Goal: Task Accomplishment & Management: Manage account settings

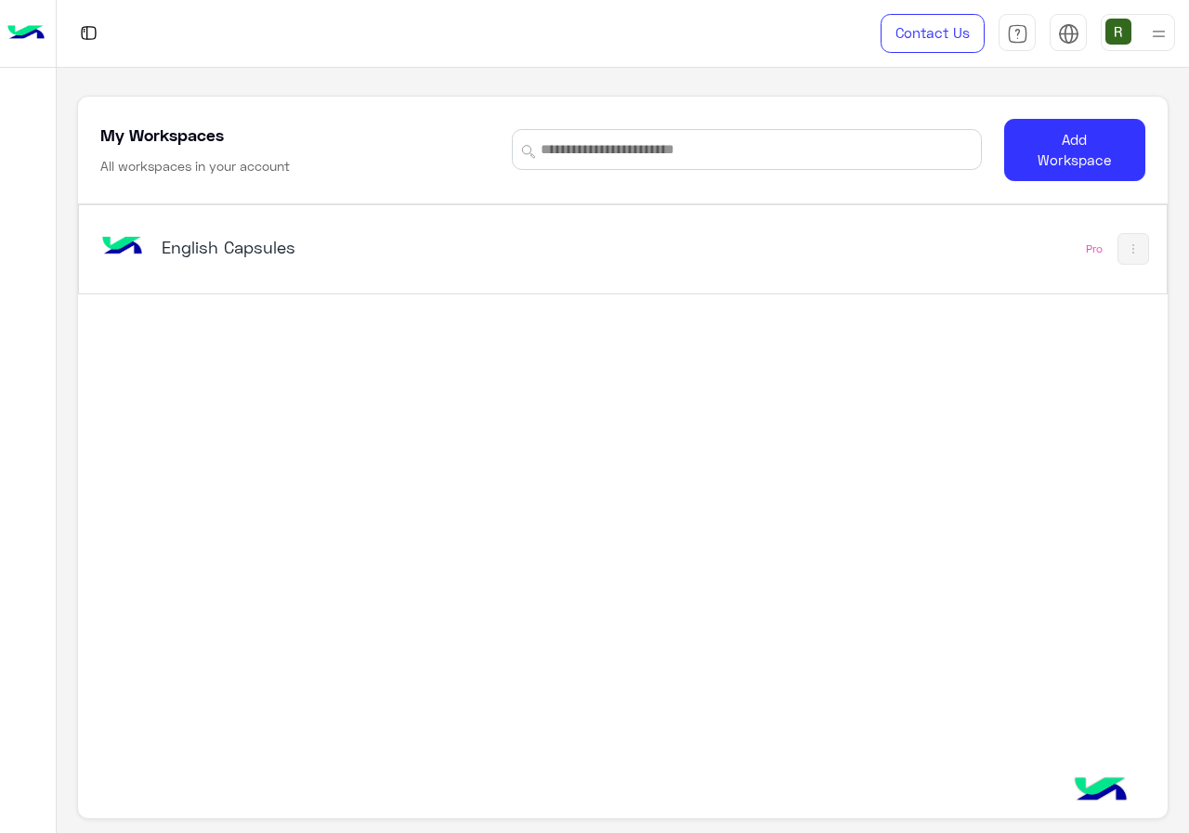
click at [380, 218] on div "English Capsules Pro" at bounding box center [622, 249] width 1087 height 88
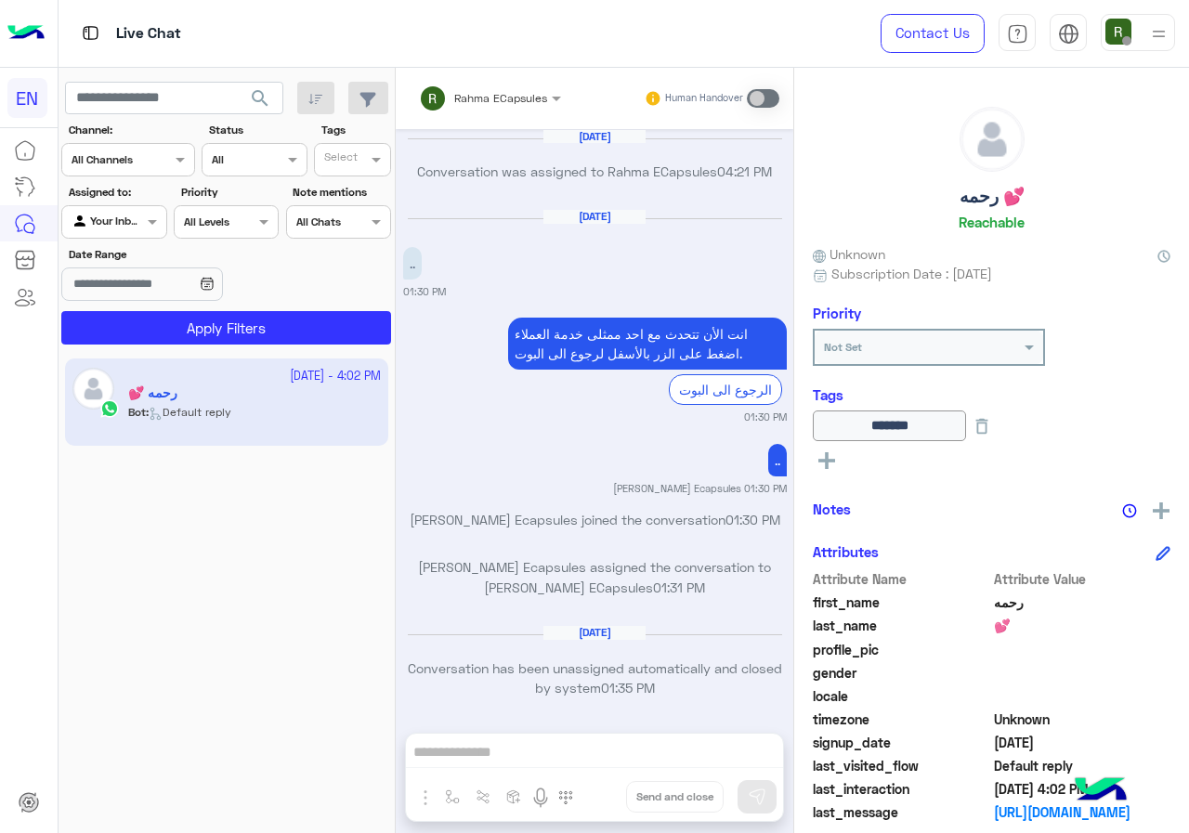
scroll to position [1184, 0]
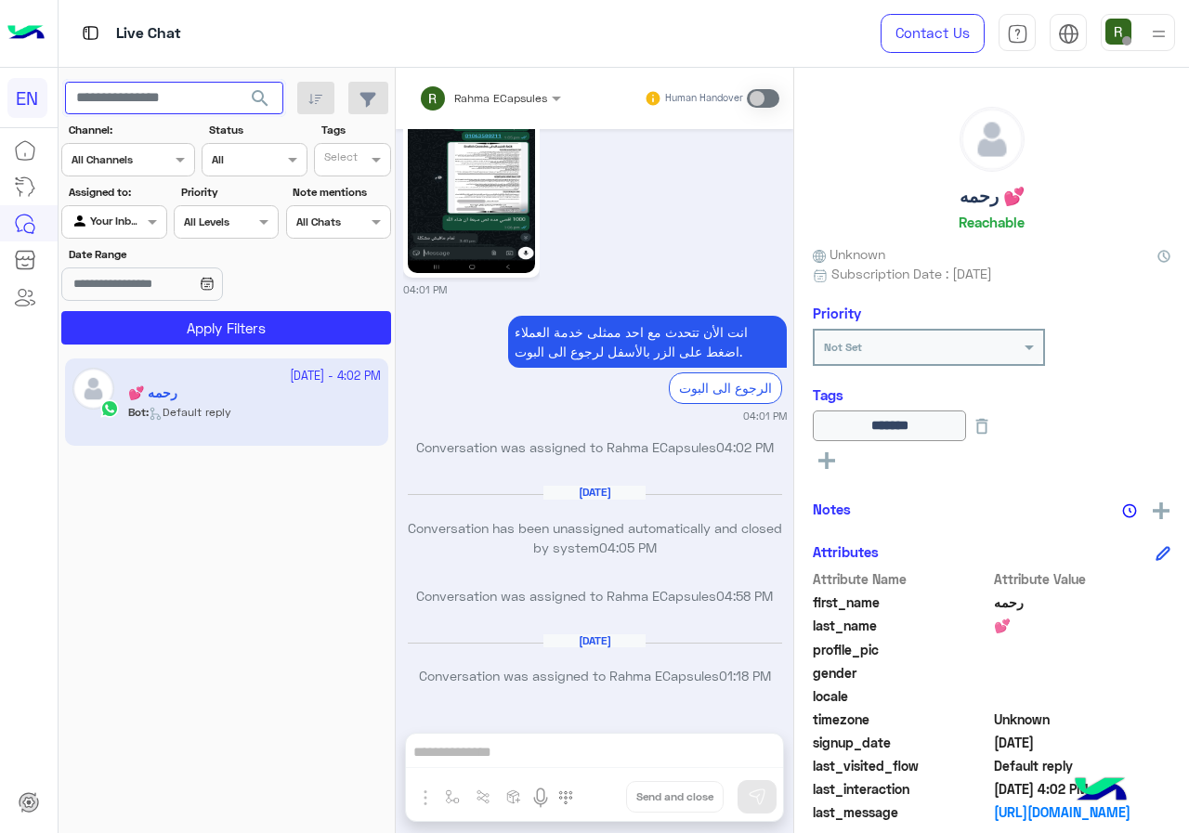
paste input "**********"
type input "**********"
click at [257, 118] on button "search" at bounding box center [261, 102] width 46 height 40
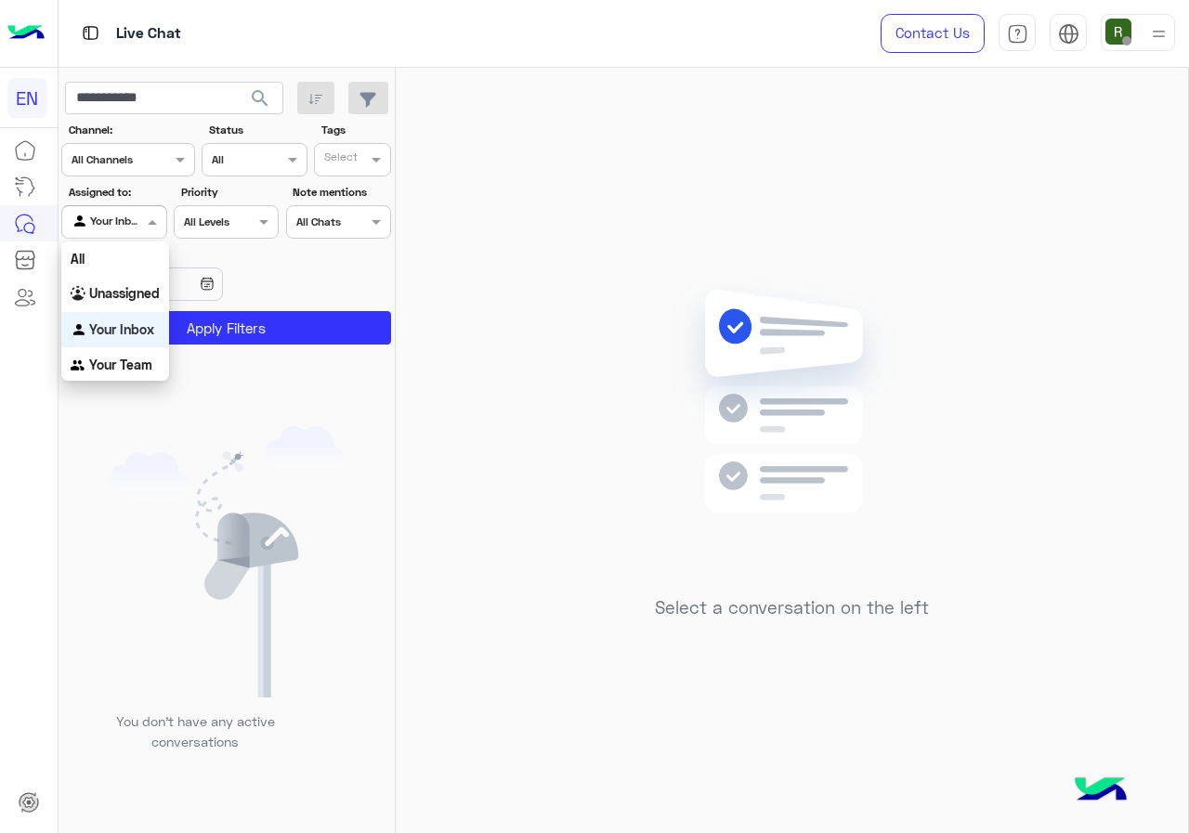
click at [120, 229] on div "Your Inbox" at bounding box center [107, 222] width 71 height 19
click at [124, 295] on b "Unassigned" at bounding box center [124, 293] width 71 height 16
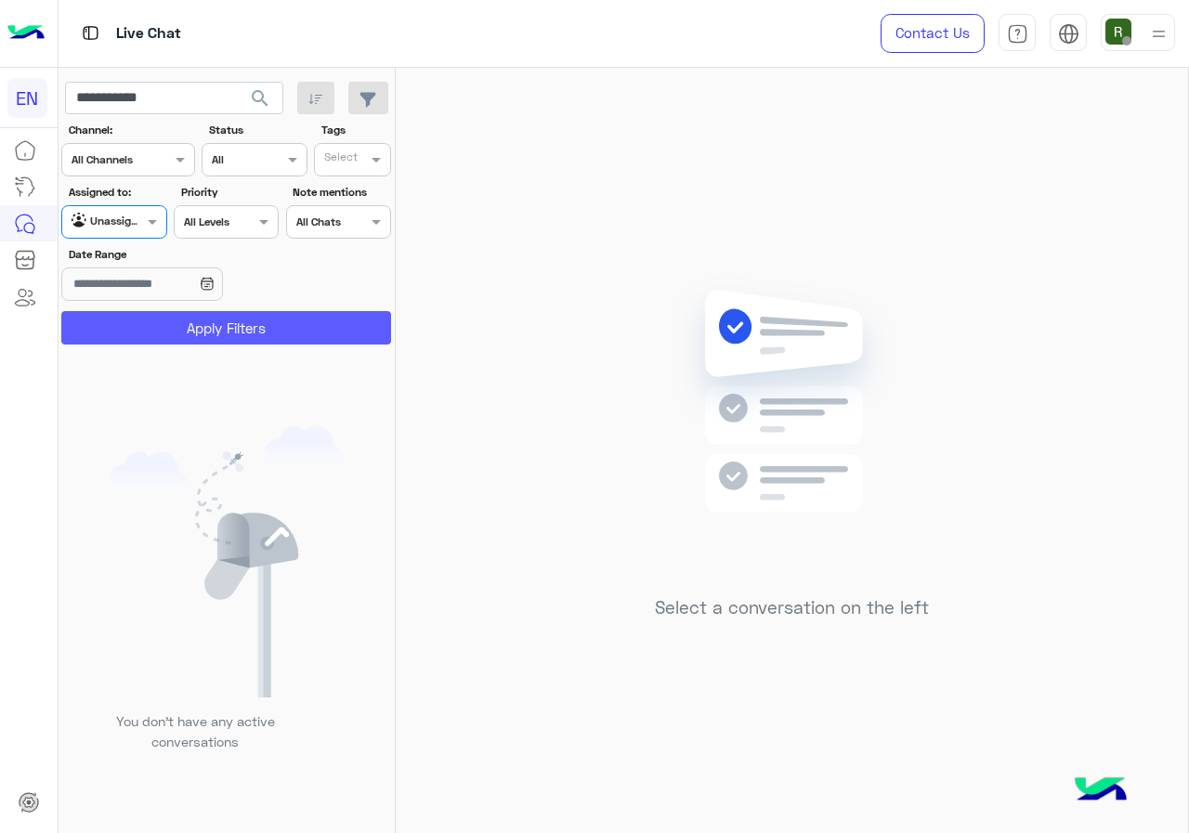
click at [138, 326] on button "Apply Filters" at bounding box center [226, 327] width 330 height 33
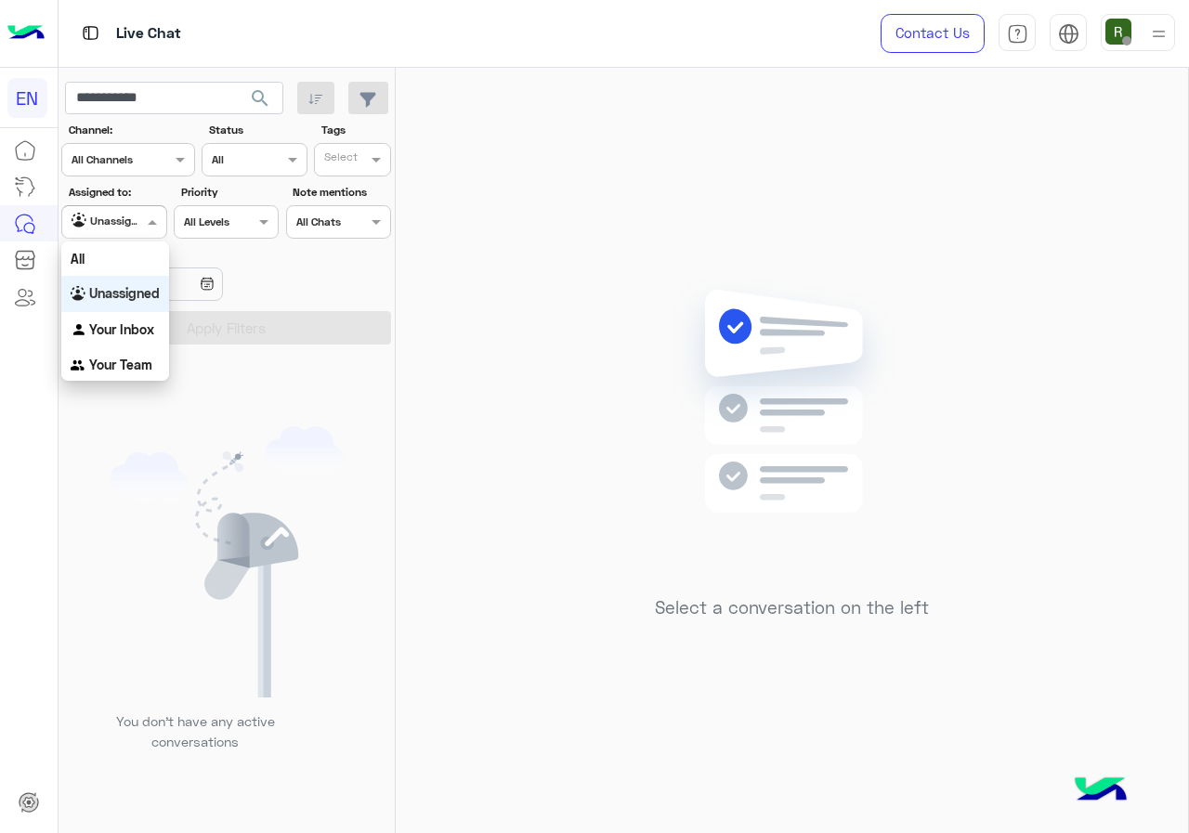
click at [128, 229] on div "Unassigned" at bounding box center [107, 222] width 71 height 19
click at [128, 353] on div "Your Team" at bounding box center [115, 365] width 108 height 36
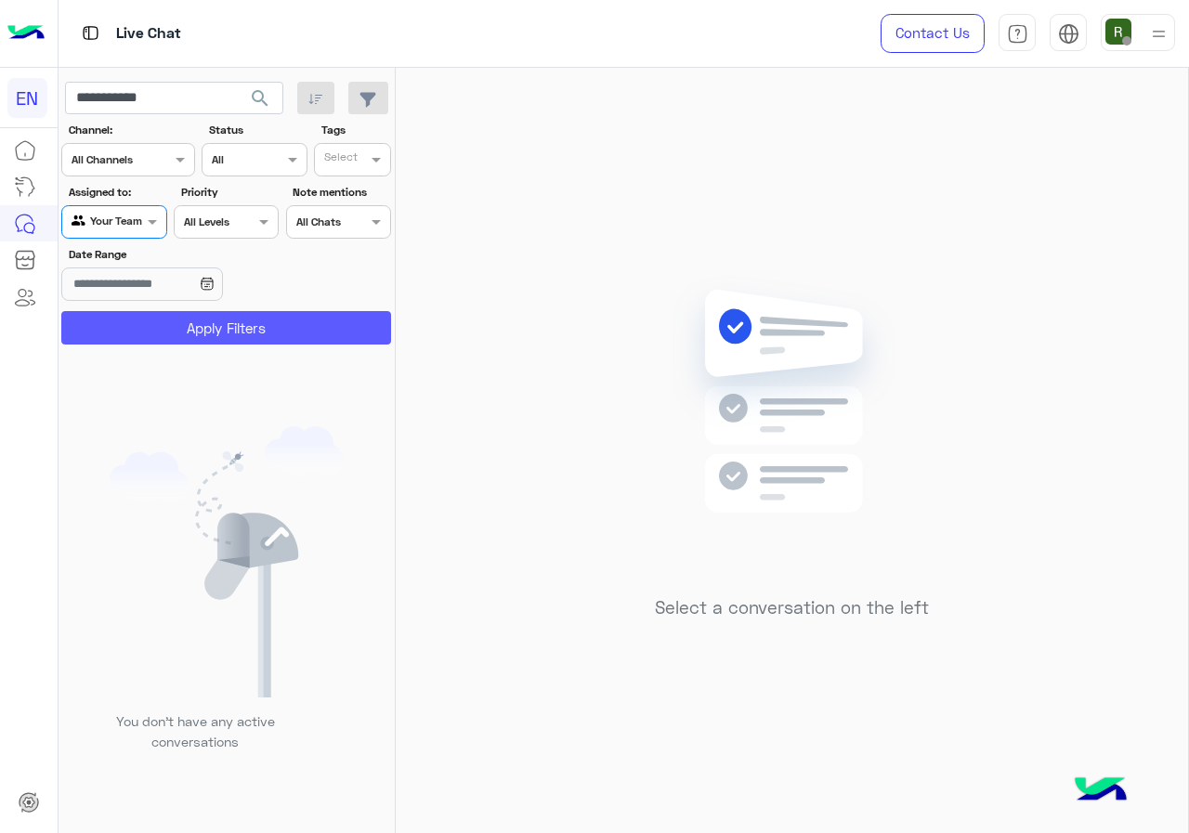
click at [138, 328] on button "Apply Filters" at bounding box center [226, 327] width 330 height 33
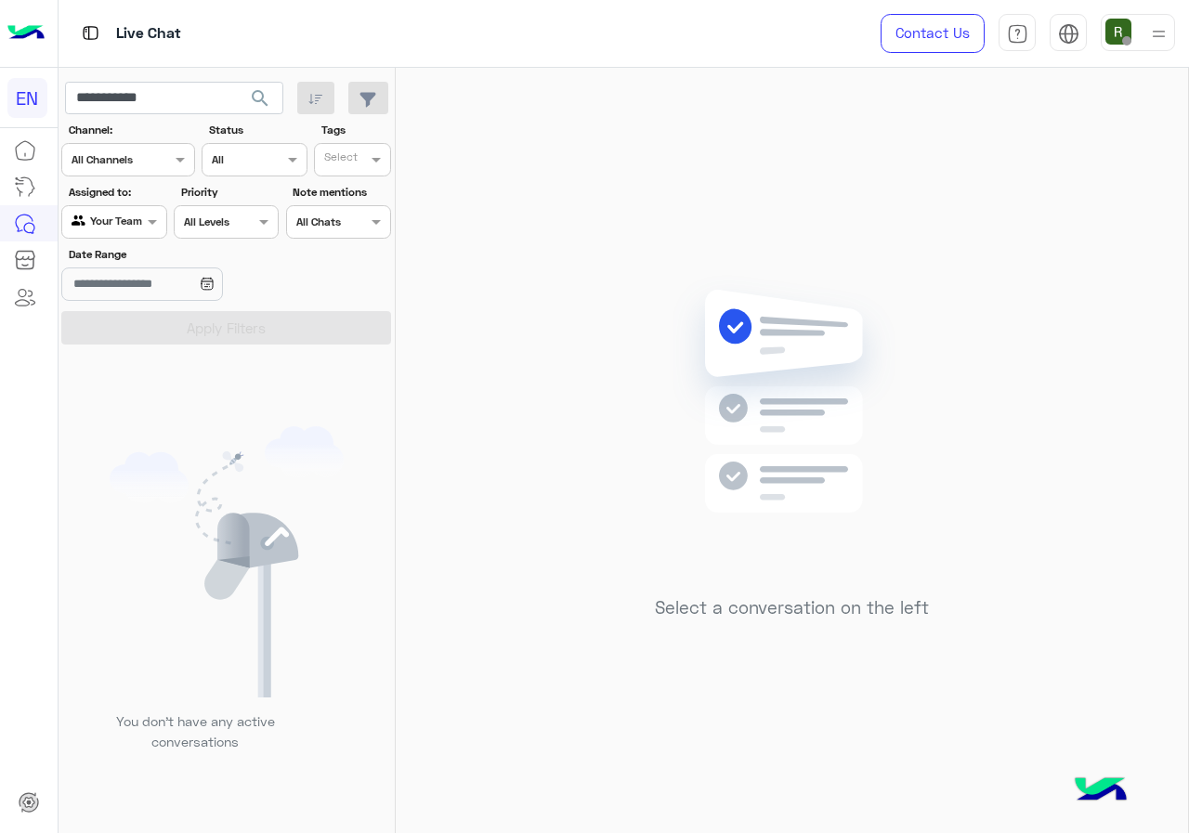
click at [131, 225] on div at bounding box center [113, 220] width 103 height 18
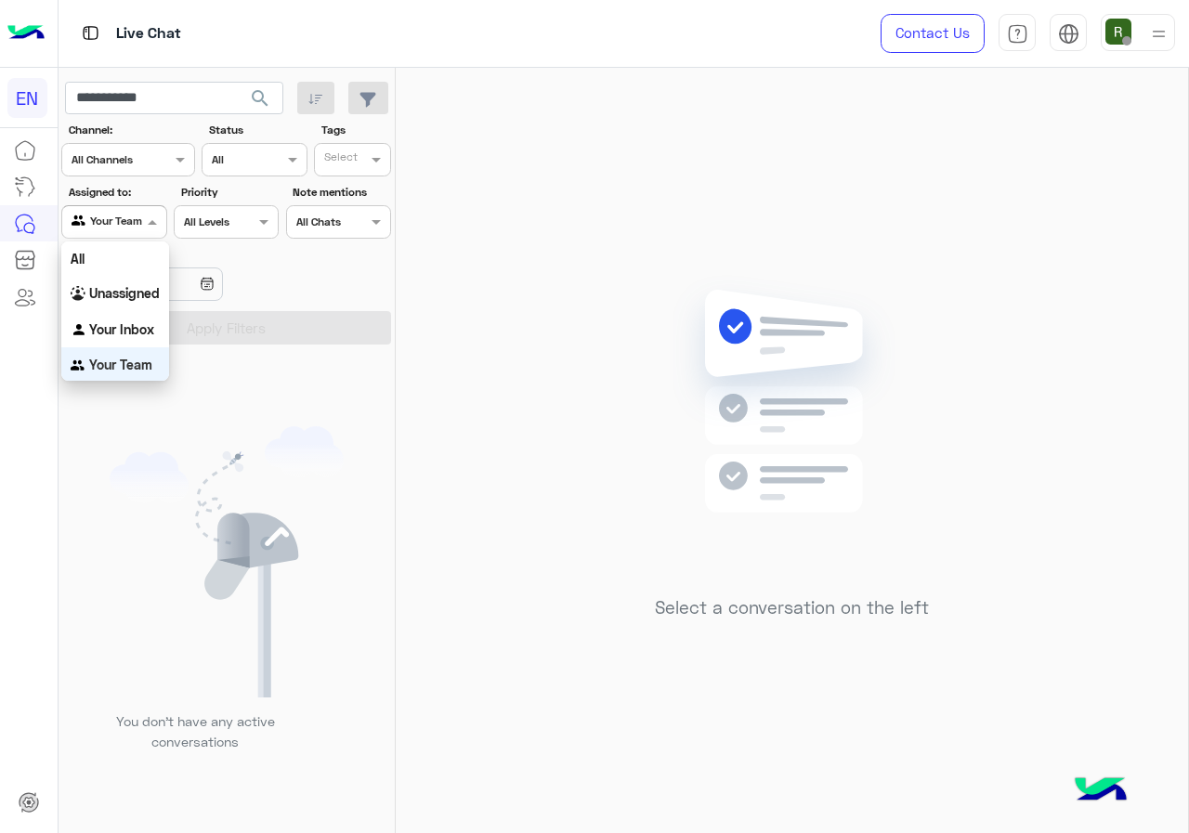
scroll to position [3, 0]
click at [121, 283] on b "Unassigned" at bounding box center [124, 290] width 71 height 16
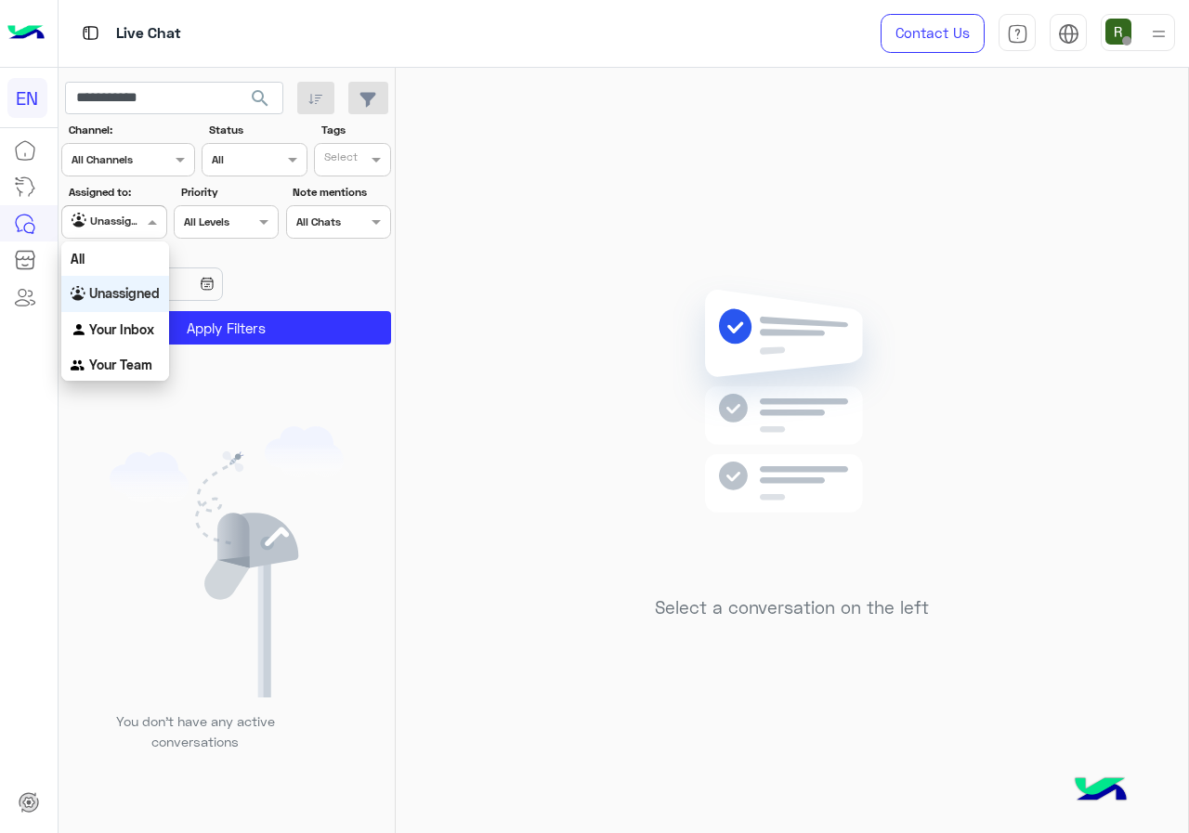
click at [125, 233] on div "Agent Filter Unassigned" at bounding box center [113, 221] width 105 height 33
click at [121, 271] on div "All" at bounding box center [115, 259] width 108 height 34
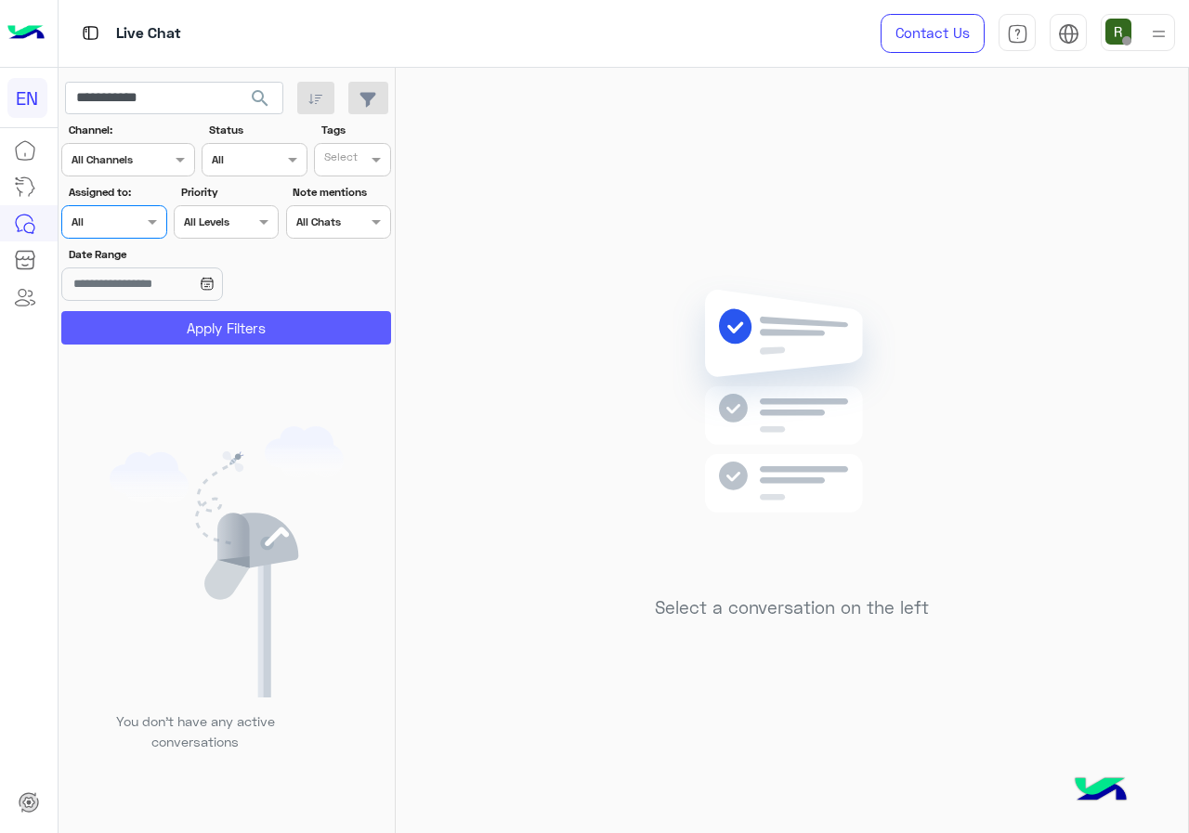
click at [145, 320] on button "Apply Filters" at bounding box center [226, 327] width 330 height 33
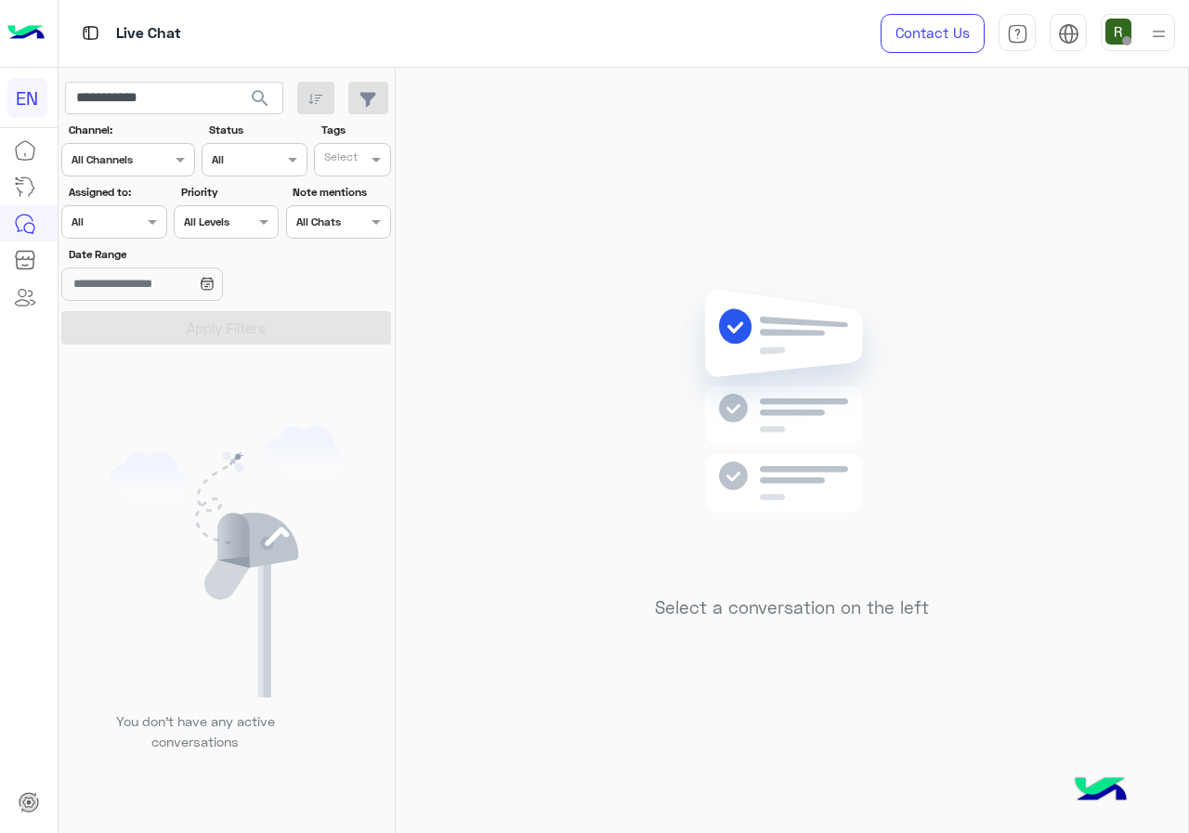
click at [122, 229] on div "Agent Filter All" at bounding box center [102, 222] width 80 height 17
click at [130, 292] on b "Unassigned" at bounding box center [124, 293] width 71 height 16
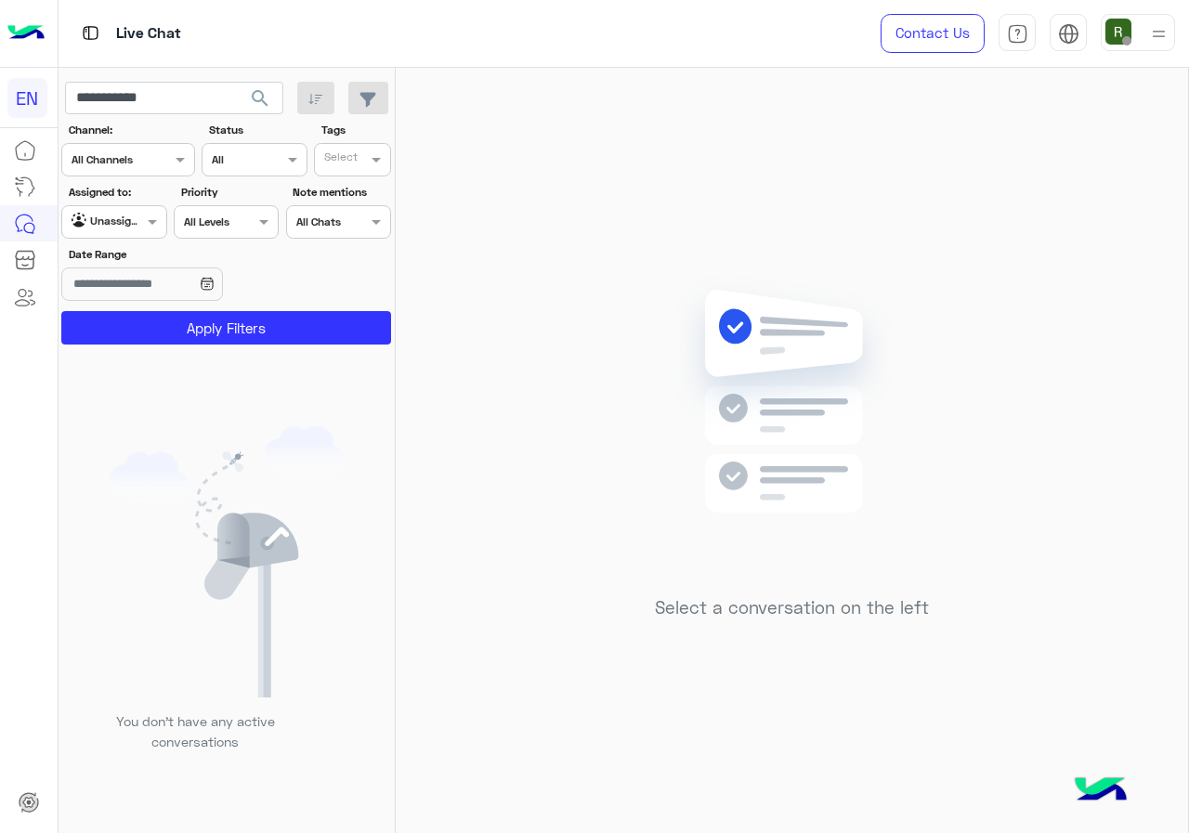
click at [138, 310] on section "Channel: Channel All Channels Status Channel All Tags Select Assigned to: Agent…" at bounding box center [226, 233] width 309 height 223
click at [138, 318] on button "Apply Filters" at bounding box center [226, 327] width 330 height 33
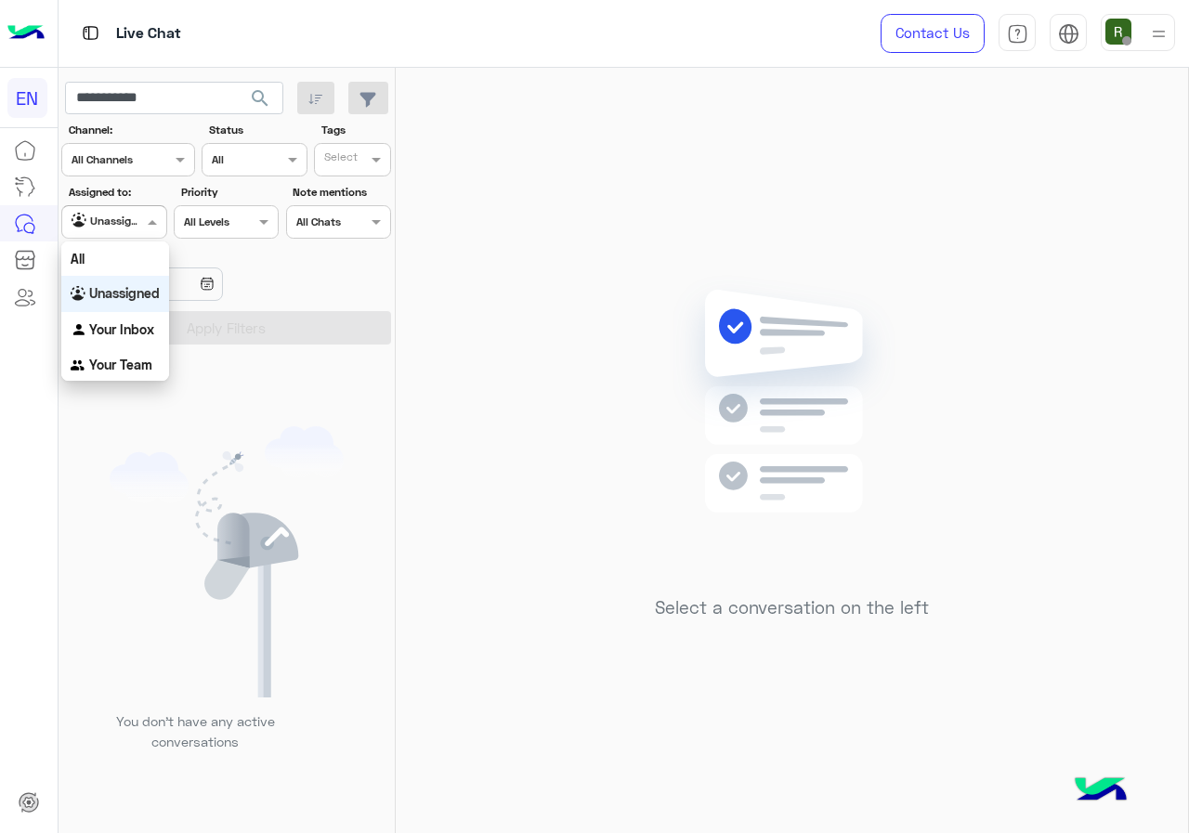
click at [124, 225] on div at bounding box center [113, 220] width 103 height 18
click at [124, 310] on div "Unassigned" at bounding box center [115, 294] width 108 height 36
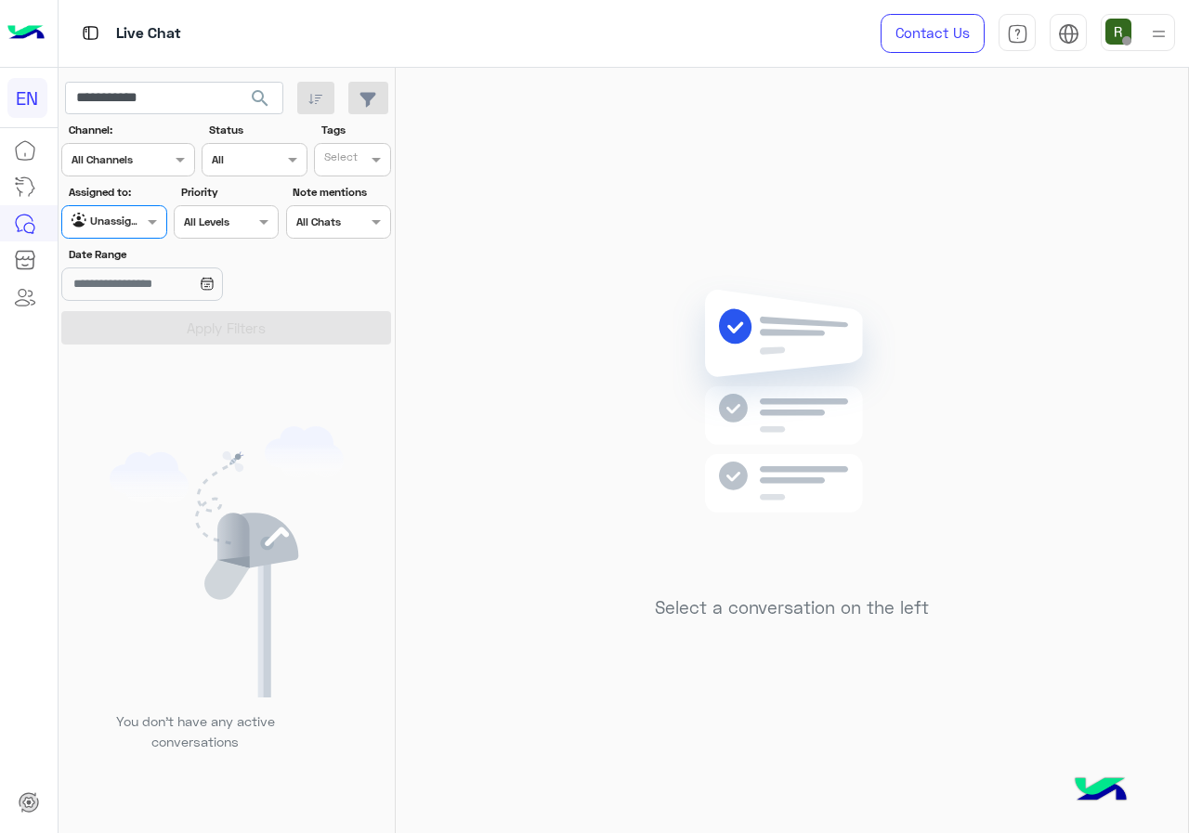
click at [124, 310] on section "Channel: Channel All Channels Status Channel All Tags Select Assigned to: Agent…" at bounding box center [226, 233] width 309 height 223
click at [124, 242] on section "Channel: Channel All Channels Status Channel All Tags Select Assigned to: Agent…" at bounding box center [226, 233] width 309 height 223
click at [126, 215] on div at bounding box center [113, 220] width 103 height 18
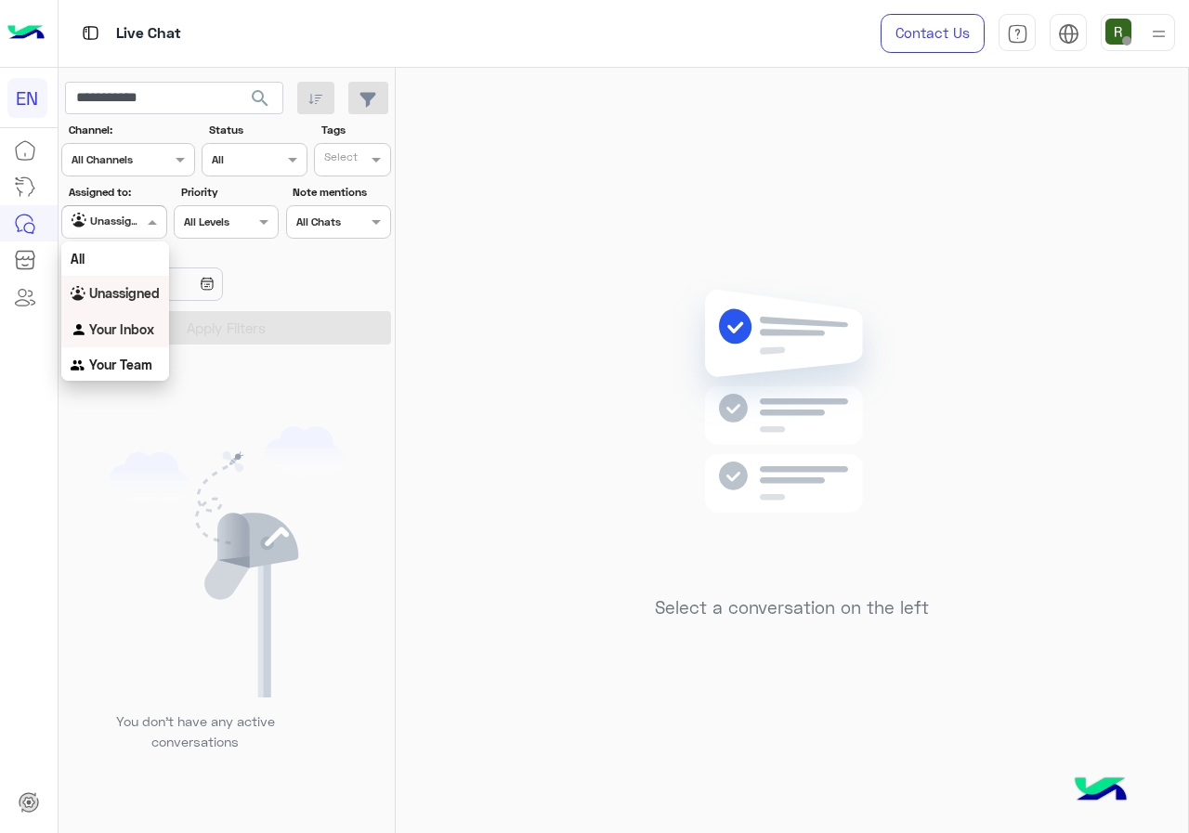
click at [126, 315] on div "Your Inbox" at bounding box center [115, 330] width 108 height 36
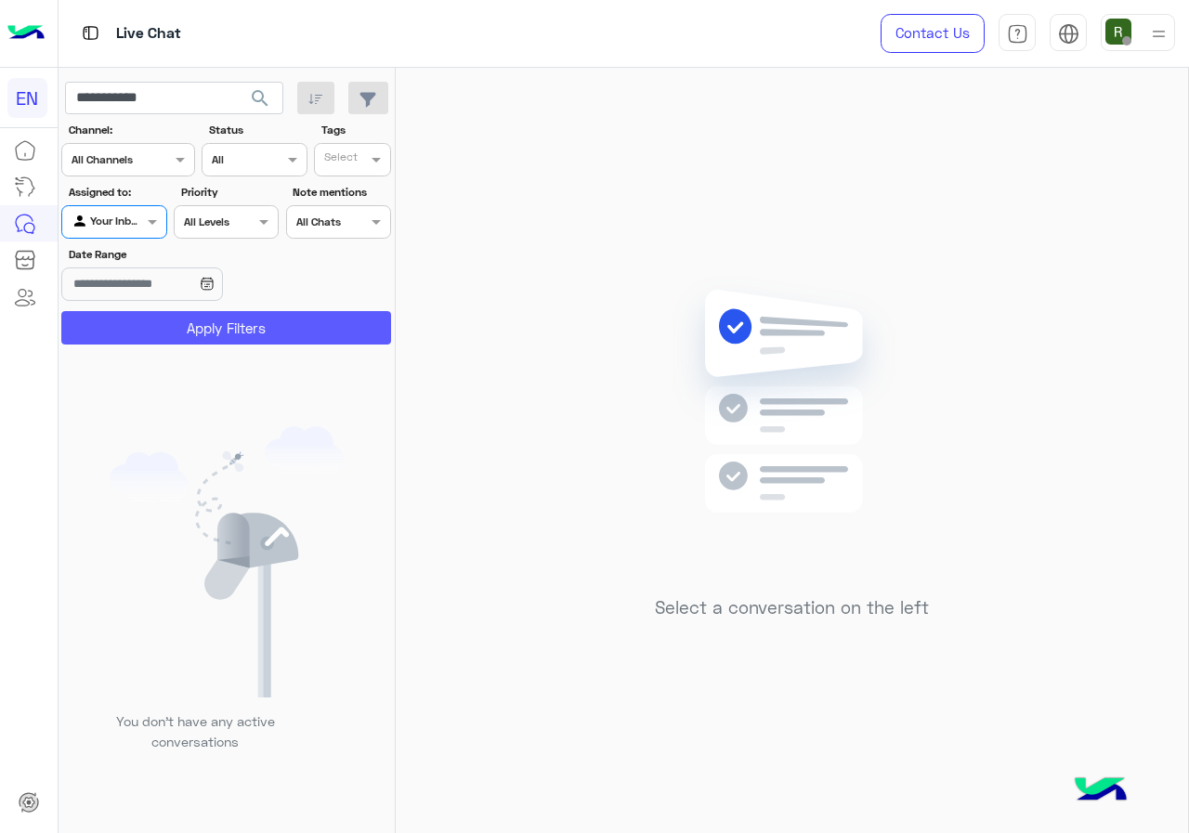
click at [131, 326] on button "Apply Filters" at bounding box center [226, 327] width 330 height 33
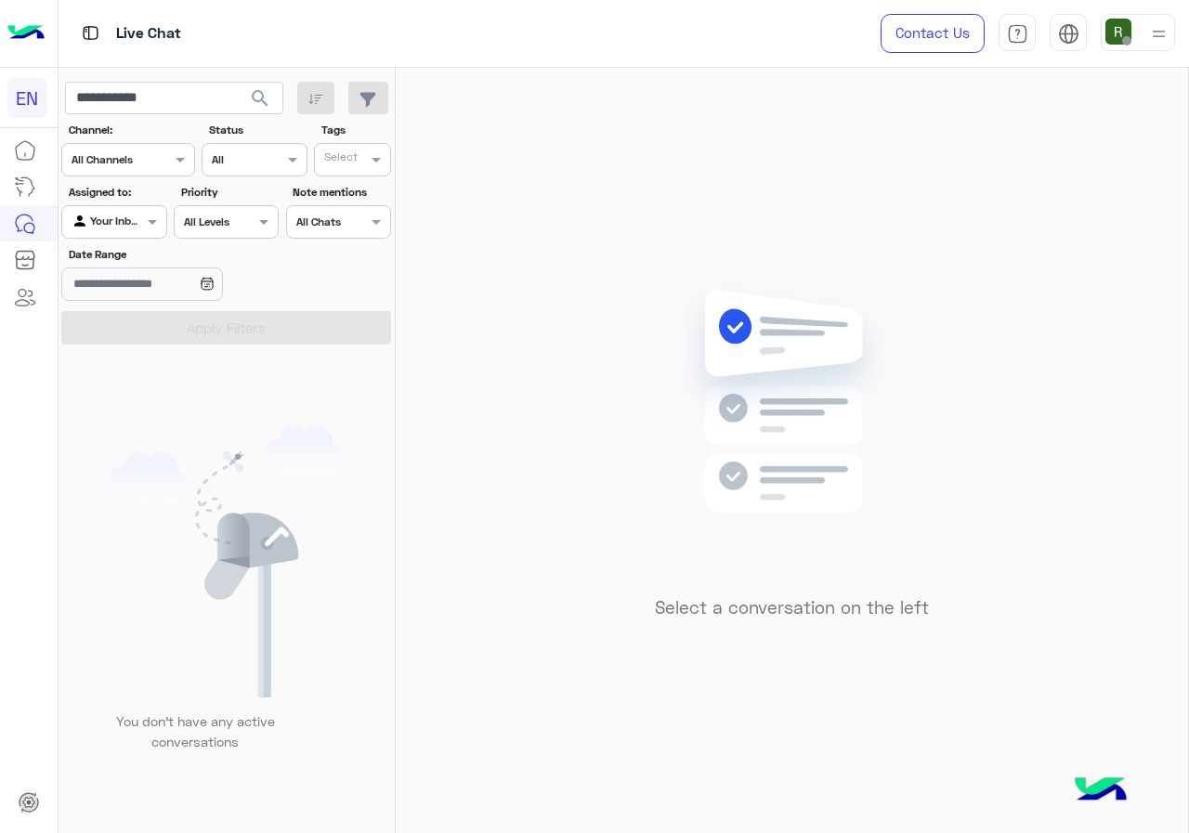
click at [117, 230] on div "Your Inbox" at bounding box center [107, 222] width 71 height 19
click at [132, 343] on div "Your Inbox" at bounding box center [115, 330] width 108 height 36
click at [117, 223] on div at bounding box center [113, 220] width 103 height 18
click at [126, 360] on b "Your Team" at bounding box center [120, 365] width 63 height 16
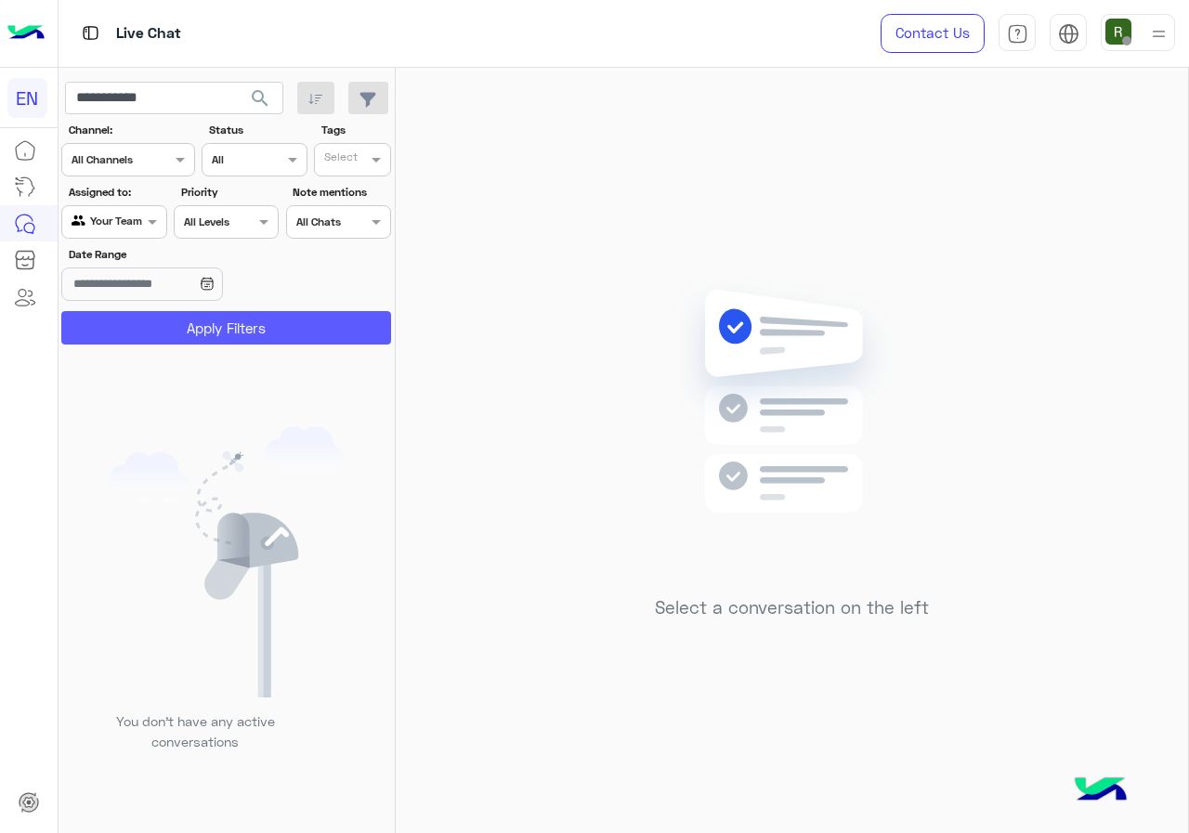
click at [144, 320] on button "Apply Filters" at bounding box center [226, 327] width 330 height 33
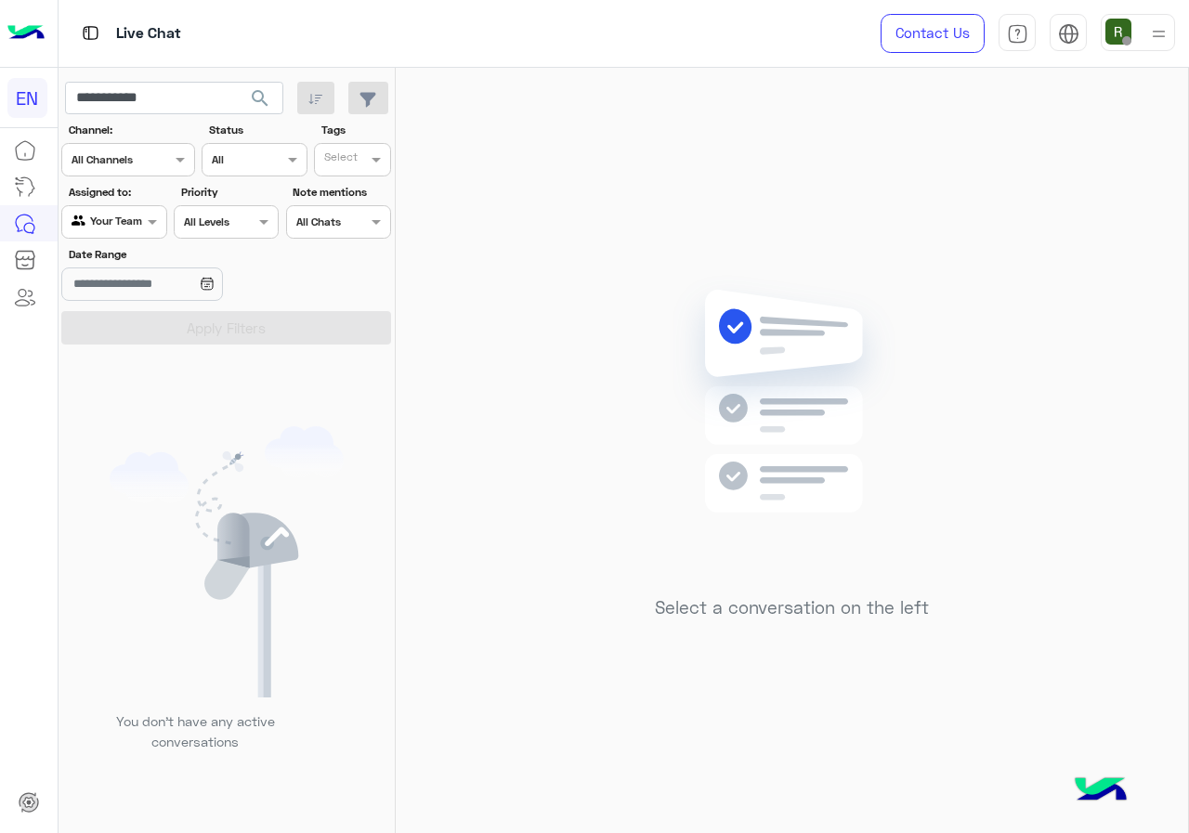
click at [258, 92] on span "search" at bounding box center [260, 98] width 22 height 22
click at [160, 184] on label "Assigned to:" at bounding box center [117, 192] width 96 height 17
click at [165, 164] on div at bounding box center [128, 158] width 132 height 18
click at [146, 227] on b "WhatsApp" at bounding box center [126, 232] width 64 height 16
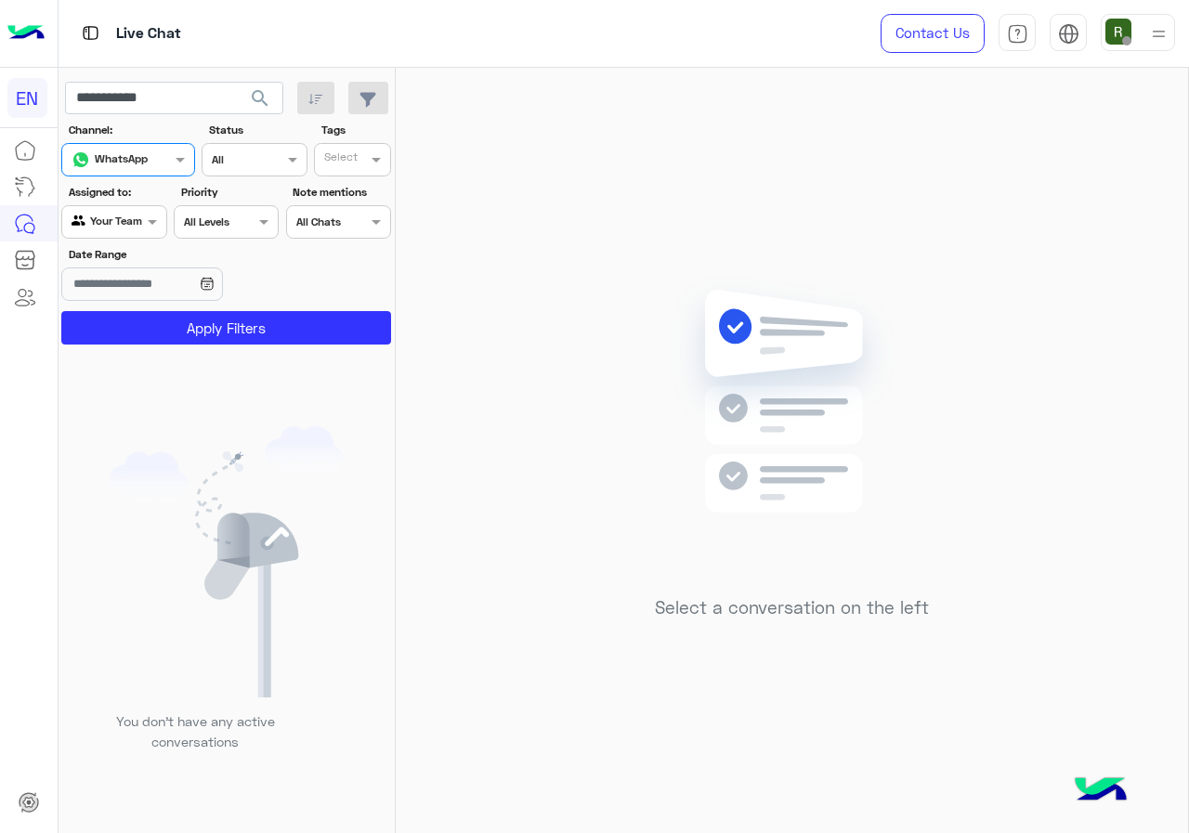
click at [155, 264] on div "Date Range" at bounding box center [169, 275] width 217 height 59
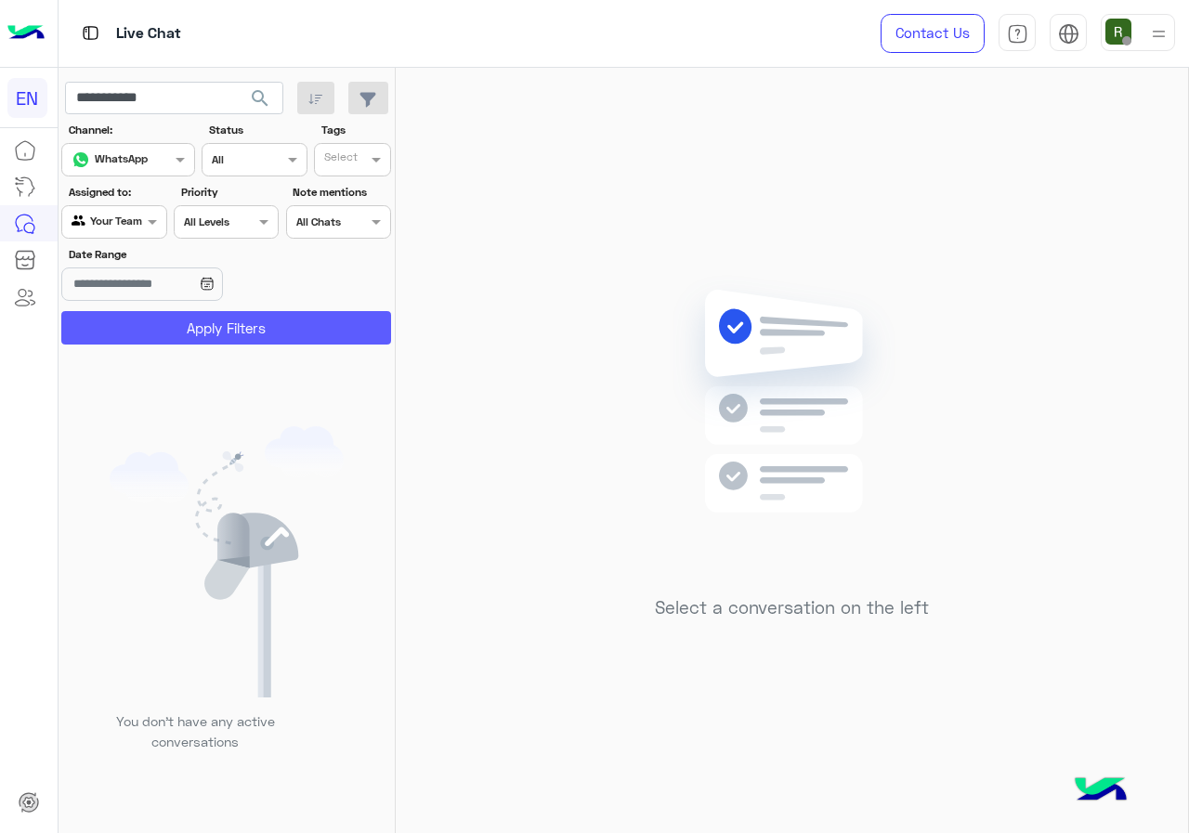
click at [157, 317] on button "Apply Filters" at bounding box center [226, 327] width 330 height 33
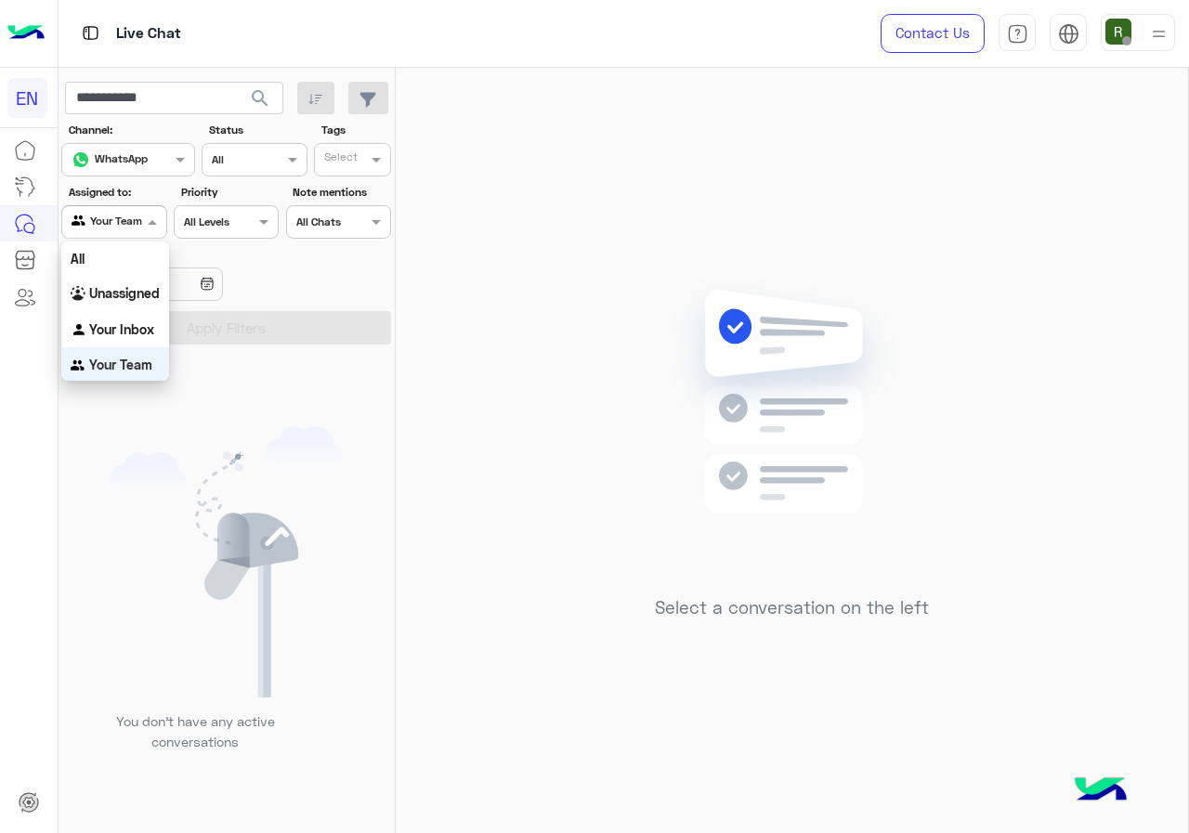
click at [140, 216] on div at bounding box center [113, 220] width 103 height 18
click at [137, 283] on div "Unassigned" at bounding box center [115, 293] width 108 height 36
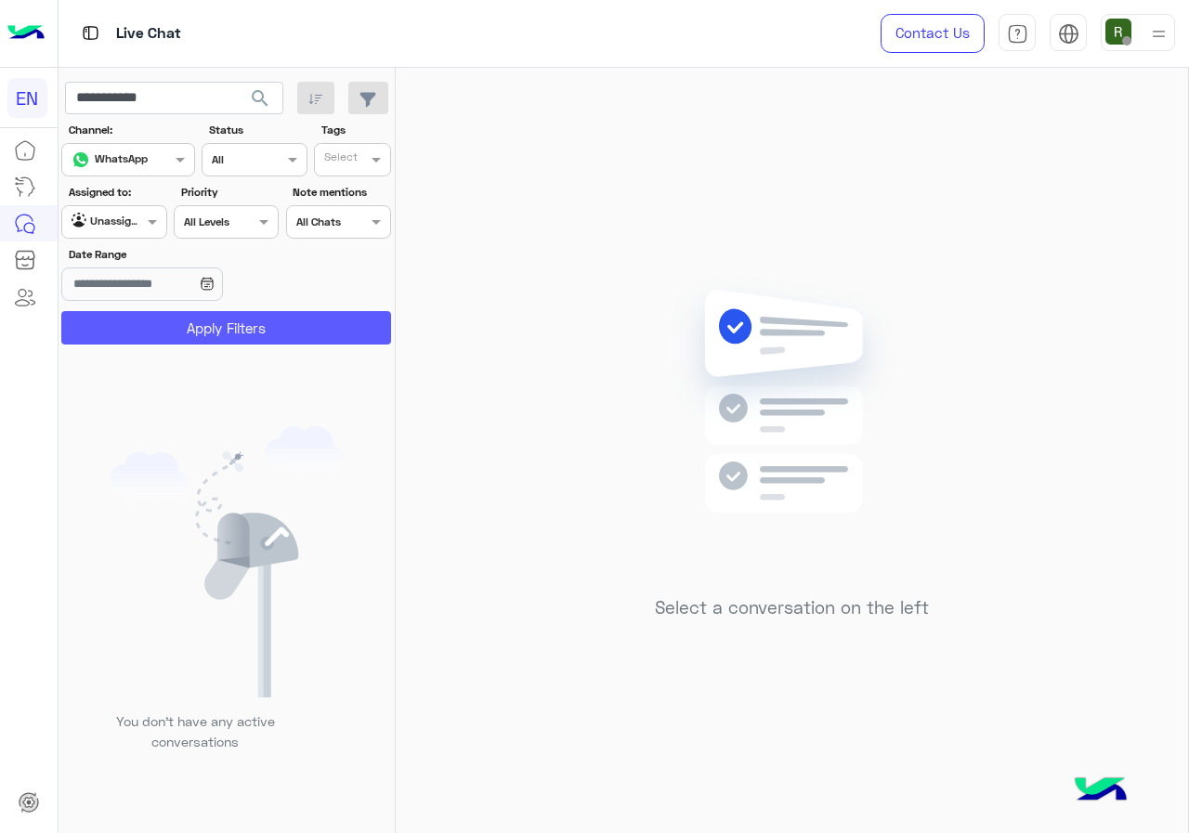
click at [161, 332] on button "Apply Filters" at bounding box center [226, 327] width 330 height 33
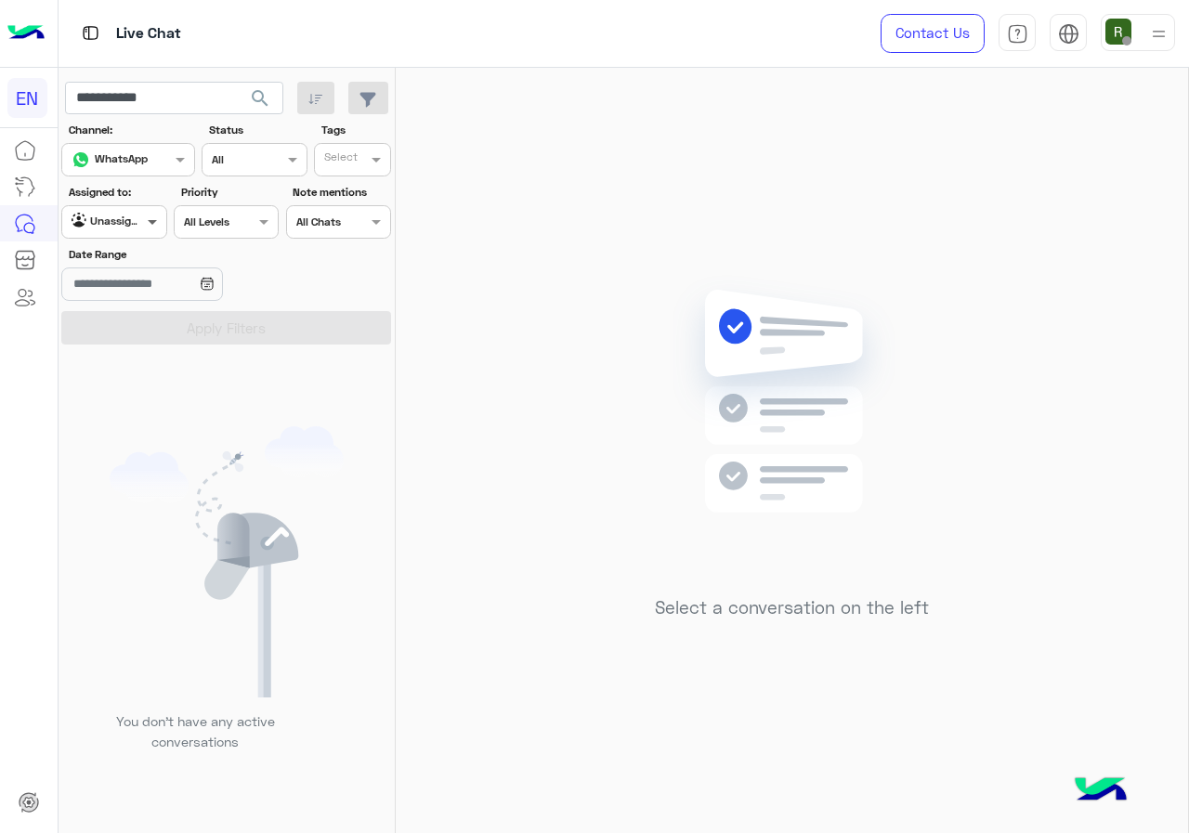
click at [143, 230] on span at bounding box center [154, 222] width 23 height 20
drag, startPoint x: 142, startPoint y: 236, endPoint x: 144, endPoint y: 328, distance: 92.0
click at [144, 328] on div "All Unassigned Your Inbox Your Team" at bounding box center [115, 313] width 108 height 142
click at [144, 328] on b "Your Inbox" at bounding box center [121, 329] width 65 height 16
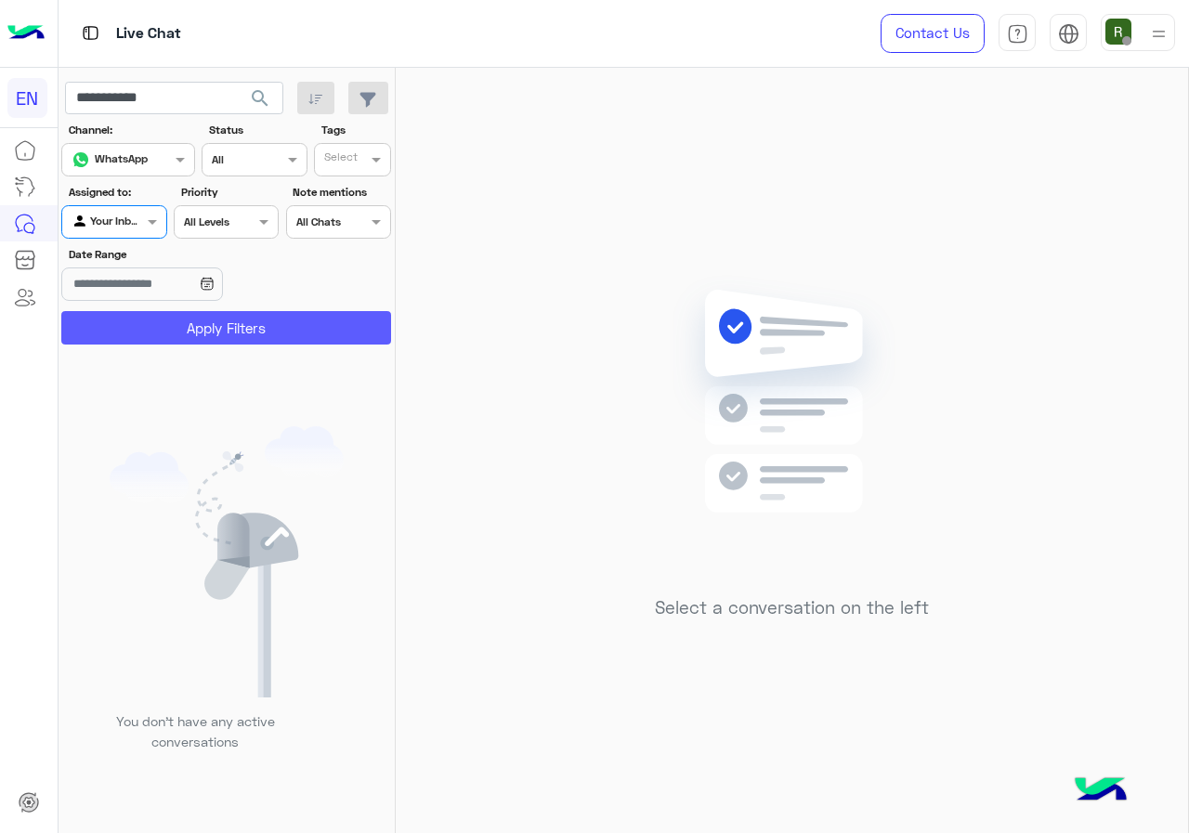
click at [157, 314] on button "Apply Filters" at bounding box center [226, 327] width 330 height 33
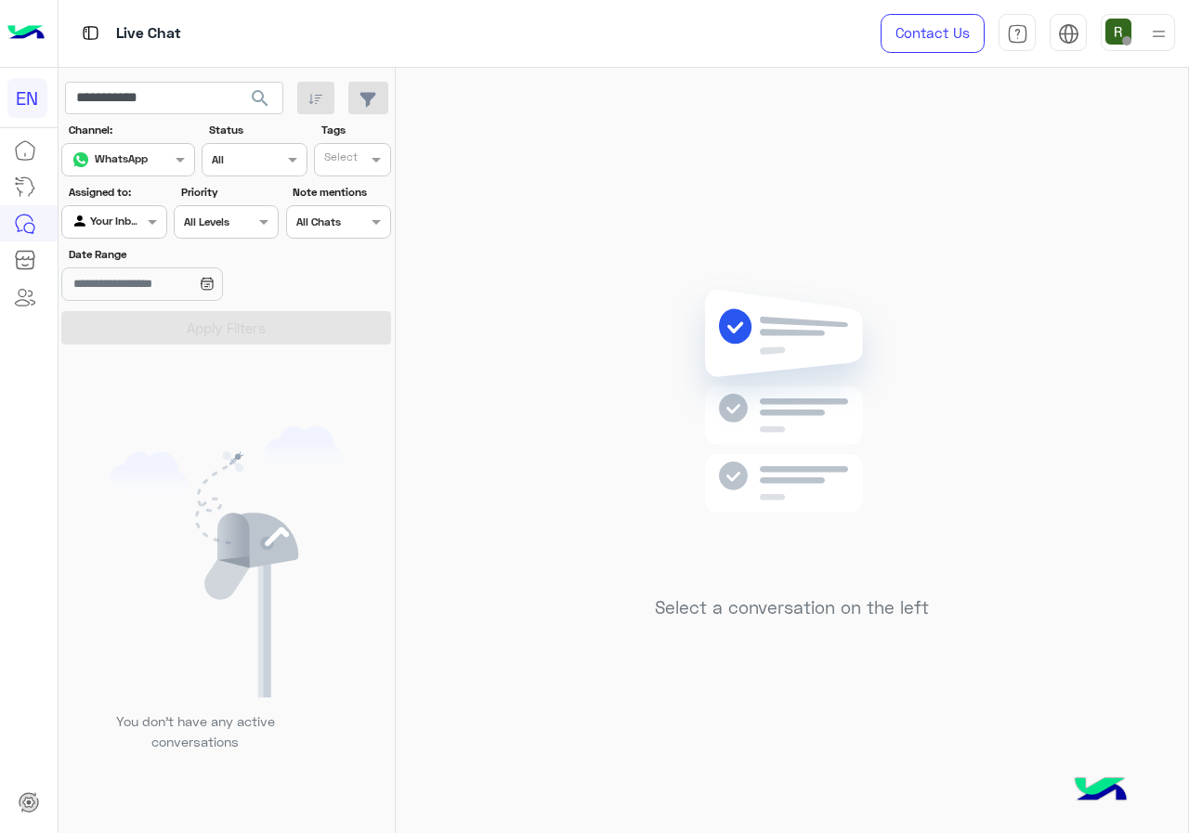
click at [137, 225] on div at bounding box center [113, 220] width 103 height 18
click at [134, 246] on div "All" at bounding box center [115, 259] width 108 height 34
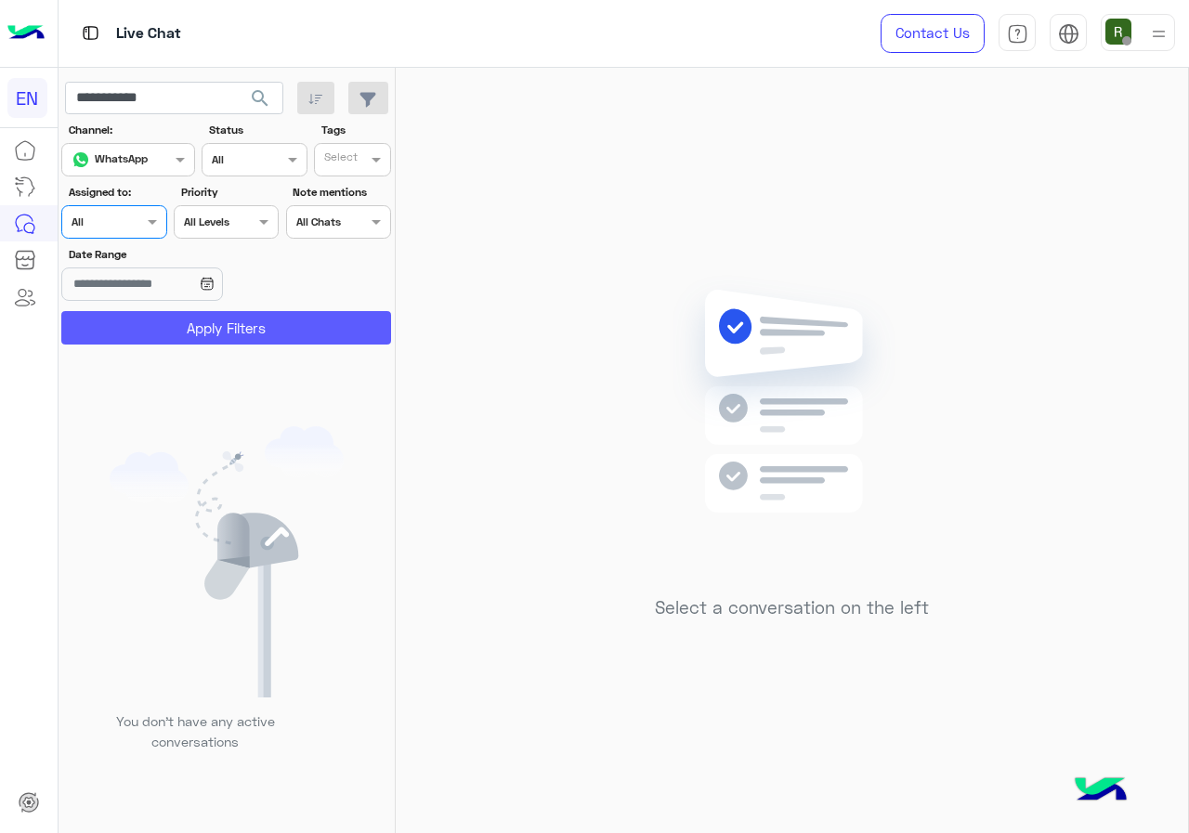
click at [161, 334] on button "Apply Filters" at bounding box center [226, 327] width 330 height 33
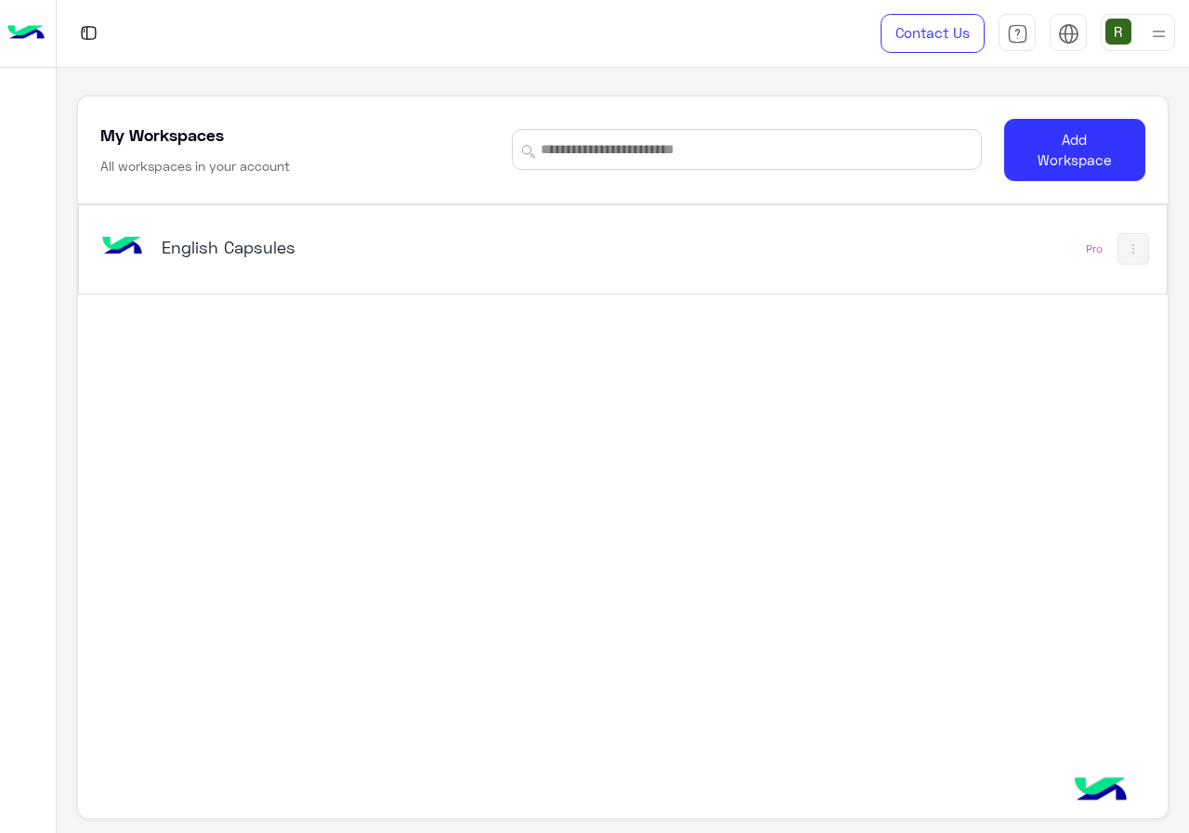
click at [300, 269] on div "English Capsules" at bounding box center [413, 249] width 632 height 54
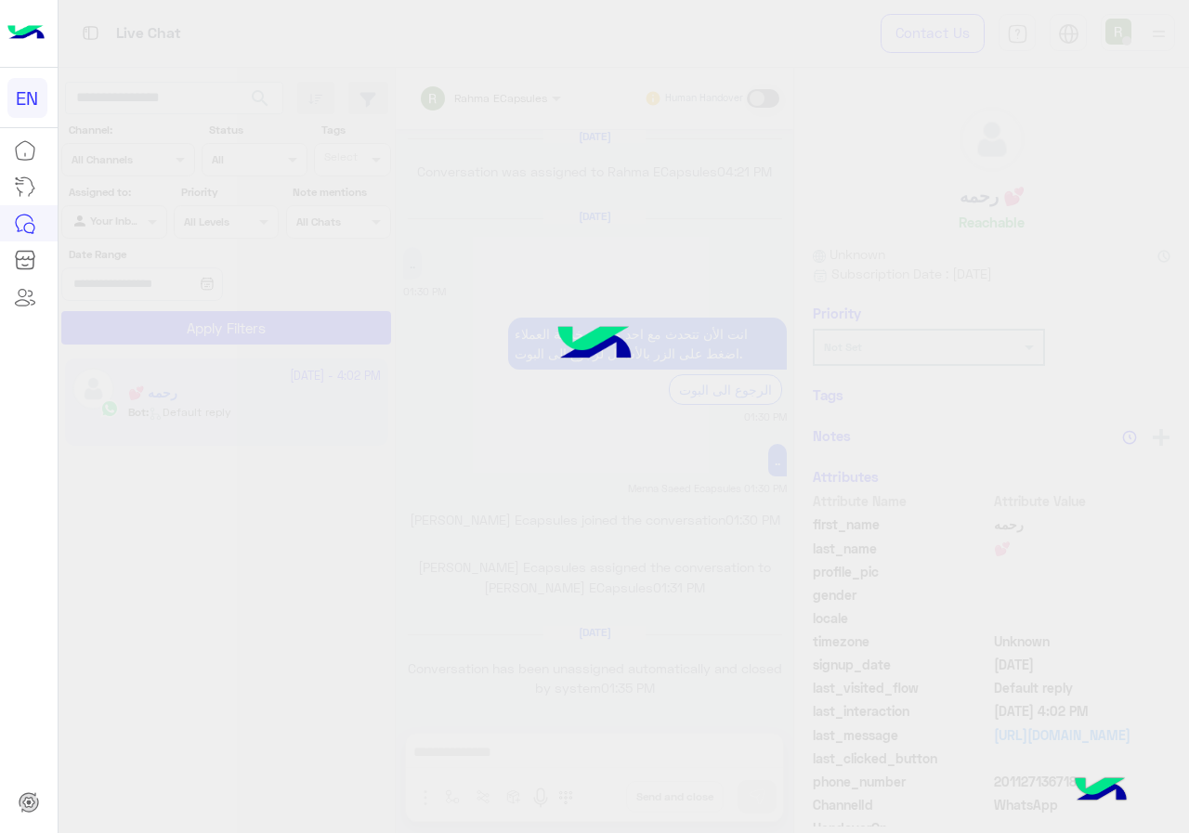
scroll to position [1184, 0]
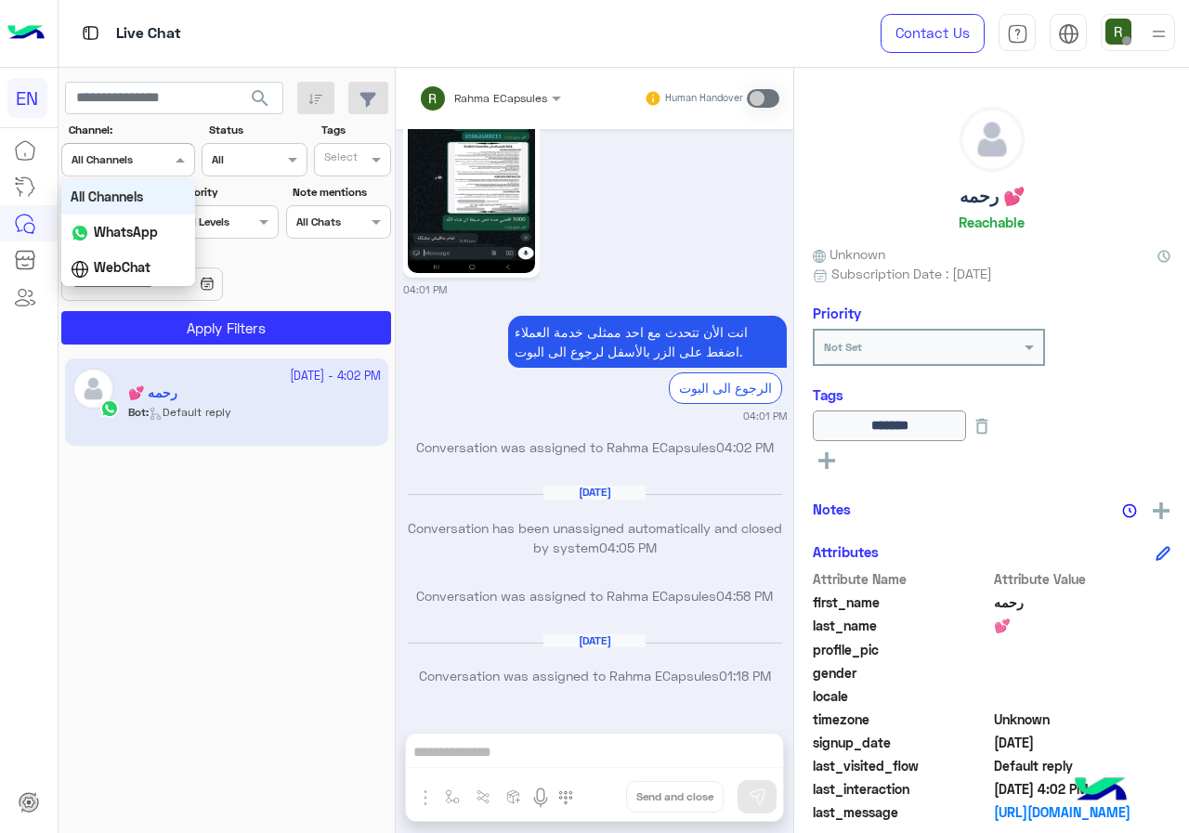
click at [115, 155] on input "text" at bounding box center [106, 158] width 68 height 17
click at [126, 226] on b "WhatsApp" at bounding box center [126, 232] width 64 height 16
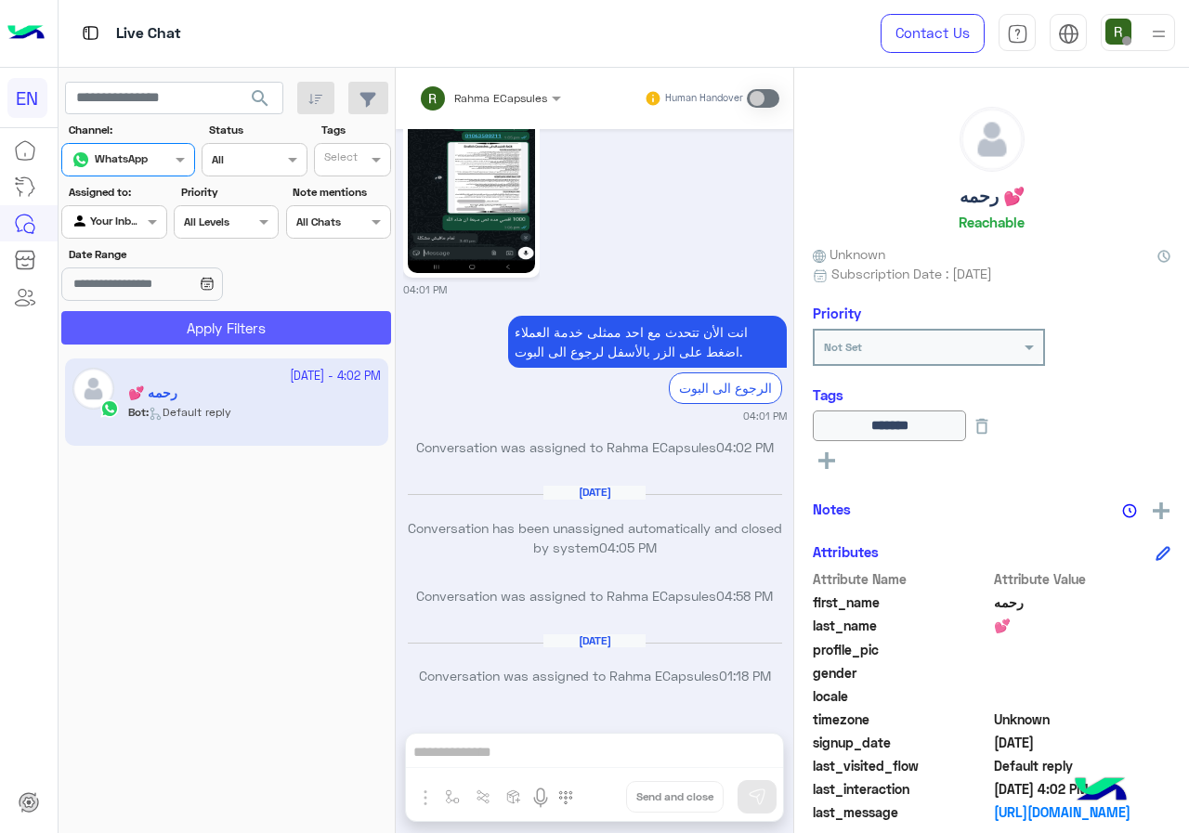
click at [140, 312] on button "Apply Filters" at bounding box center [226, 327] width 330 height 33
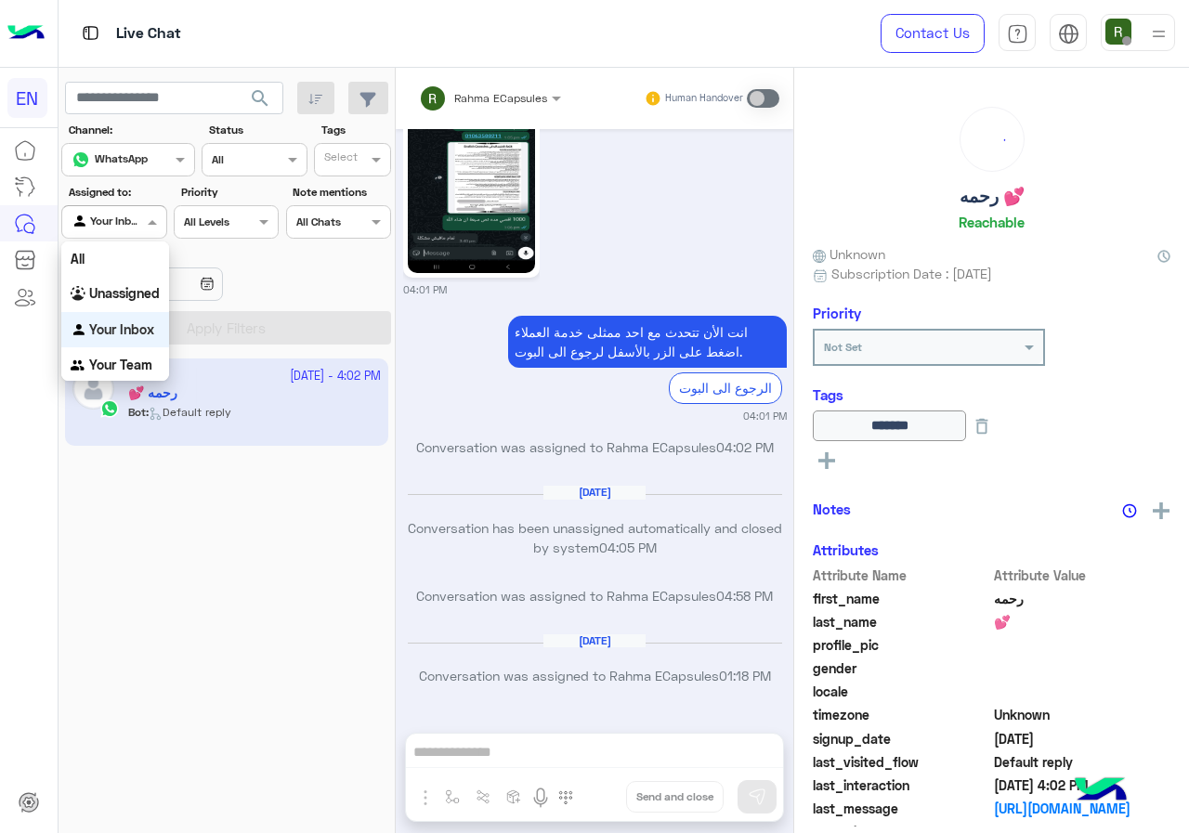
click at [135, 228] on div "Your Inbox" at bounding box center [107, 222] width 71 height 19
click at [133, 365] on b "Your Team" at bounding box center [120, 365] width 63 height 16
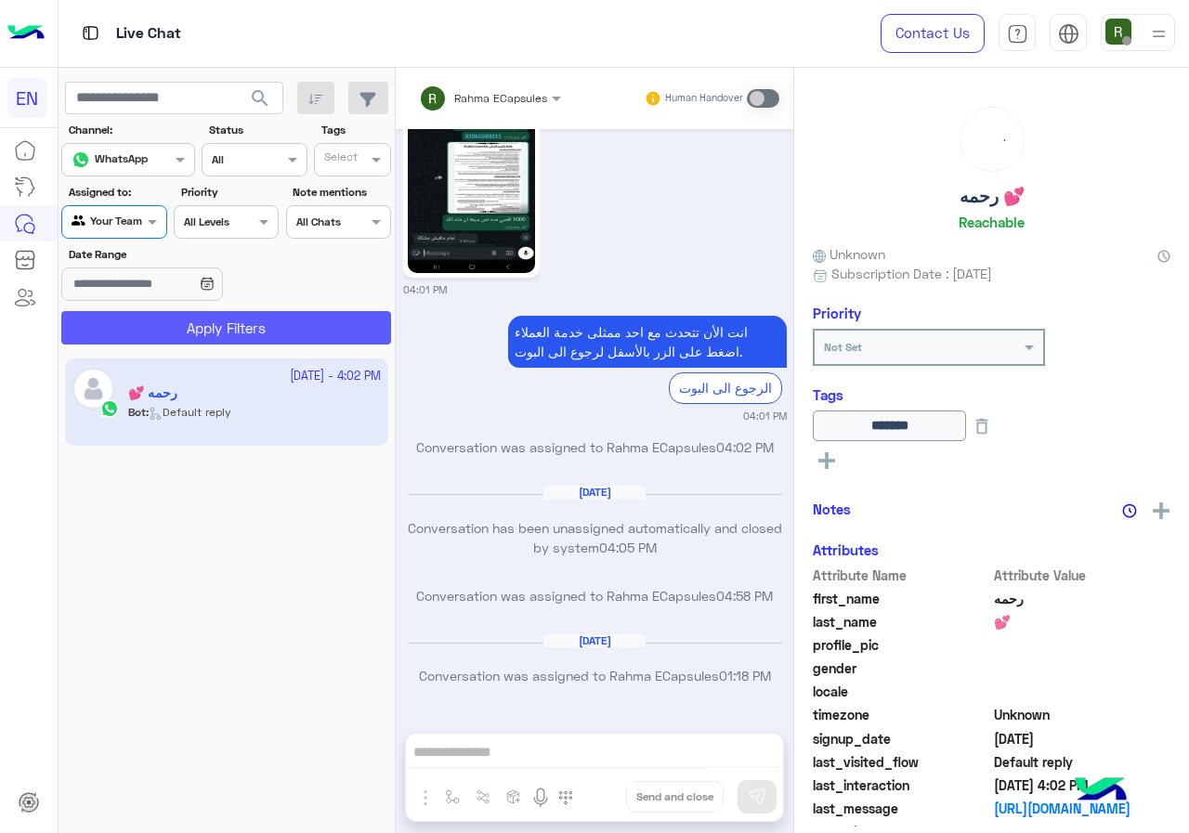
click at [157, 327] on button "Apply Filters" at bounding box center [226, 327] width 330 height 33
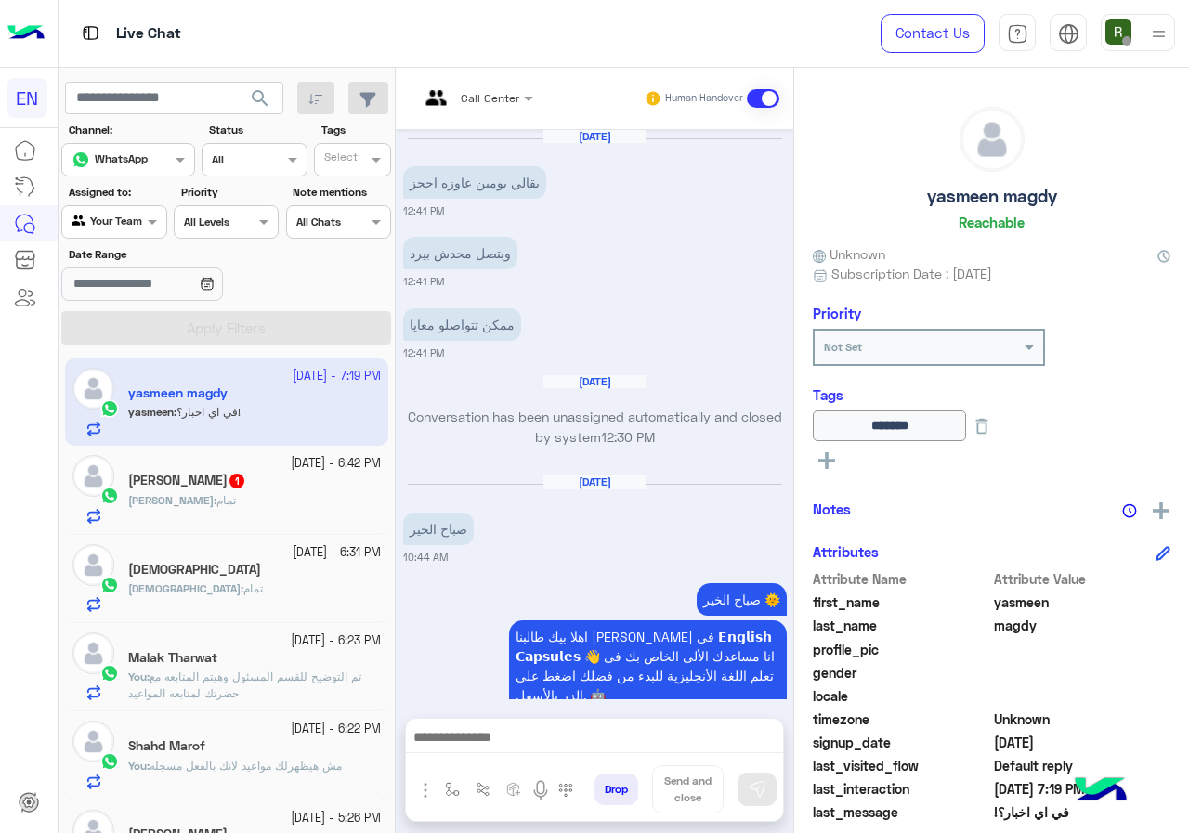
scroll to position [2175, 0]
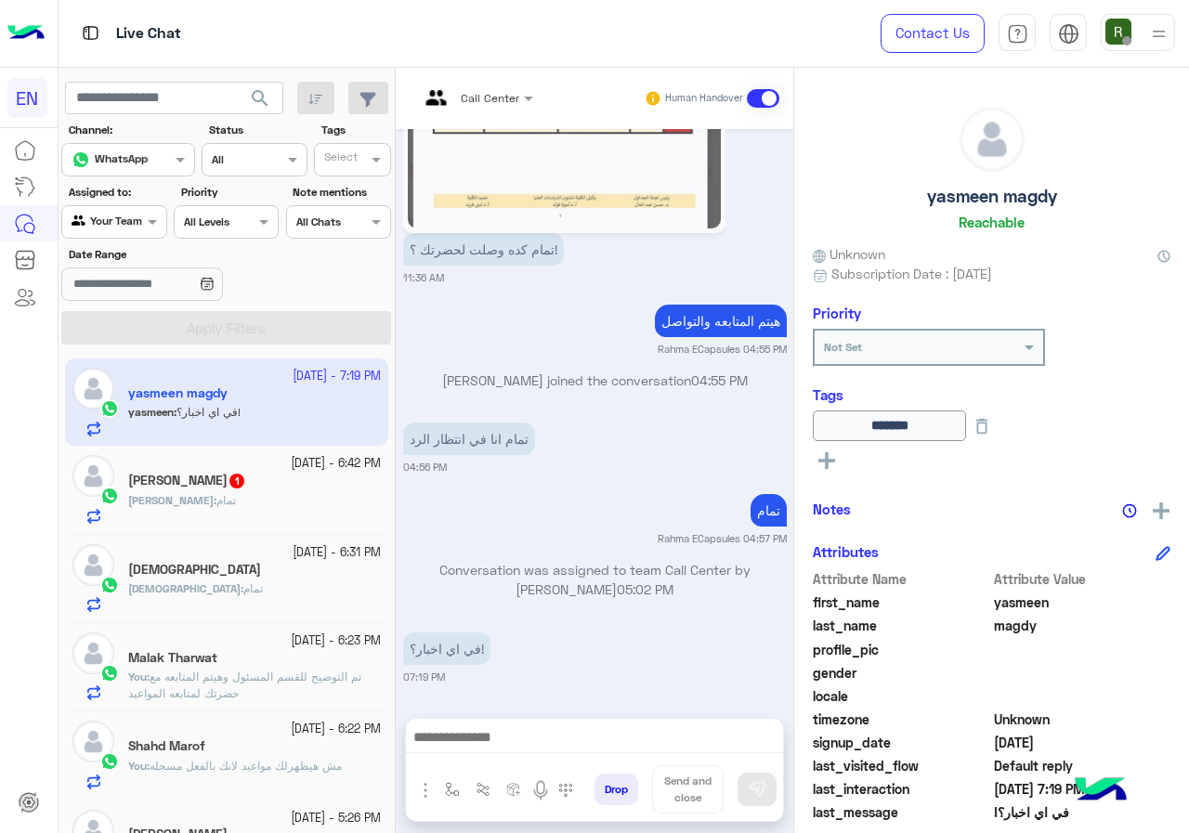
click at [288, 497] on div "Mustafa : تمام" at bounding box center [254, 508] width 253 height 33
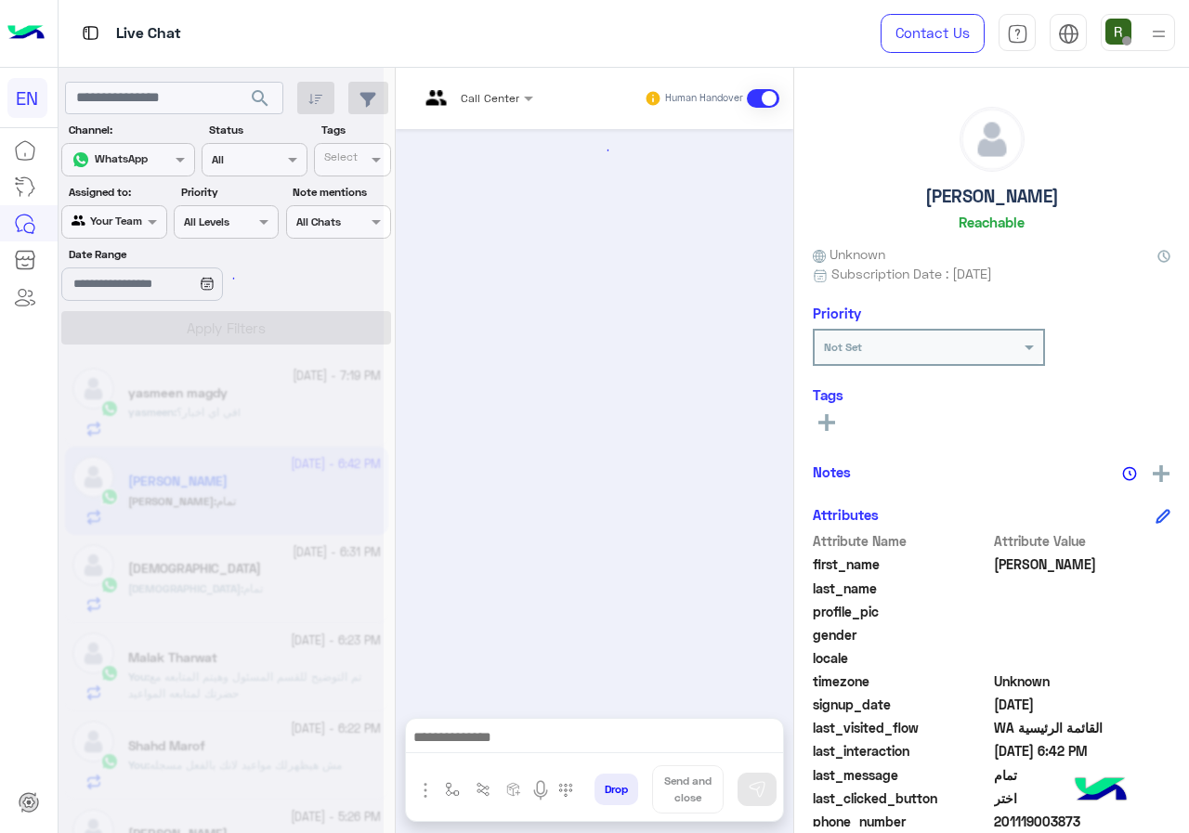
scroll to position [1239, 0]
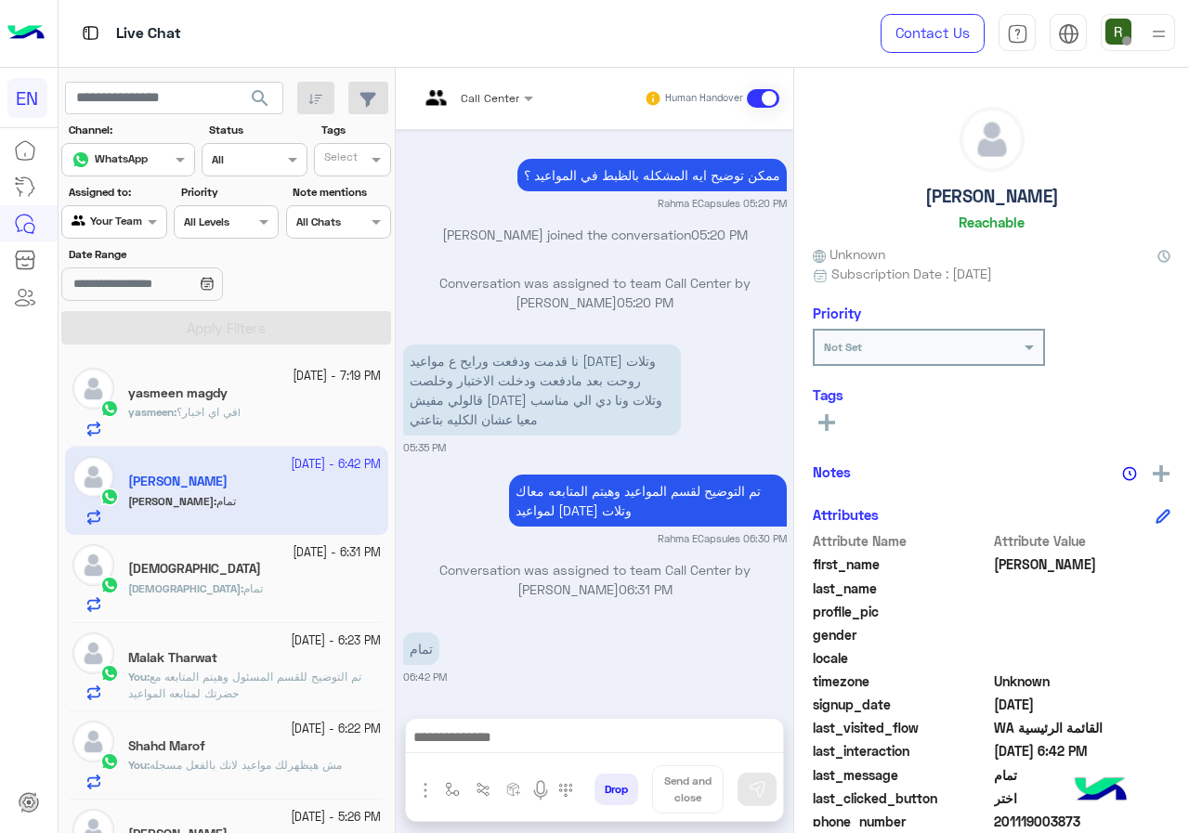
click at [285, 400] on div "yasmeen magdy" at bounding box center [254, 396] width 253 height 20
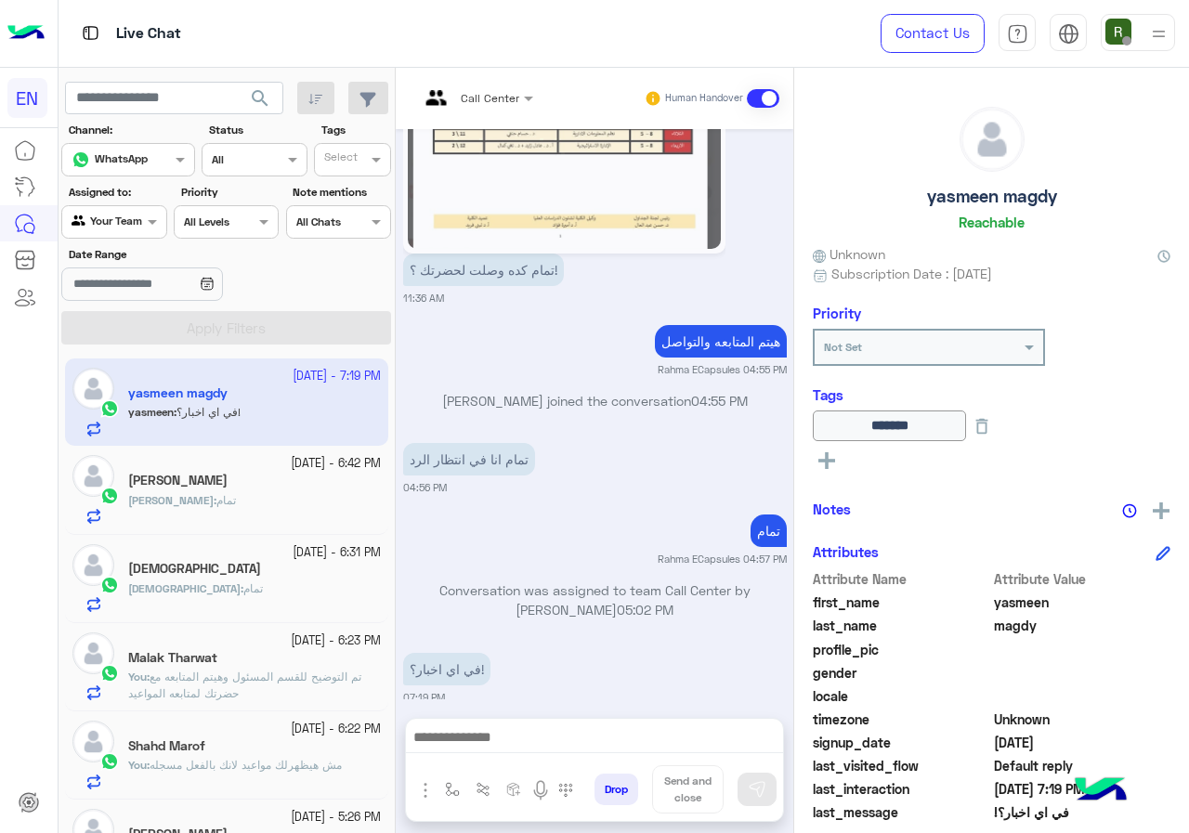
scroll to position [2174, 0]
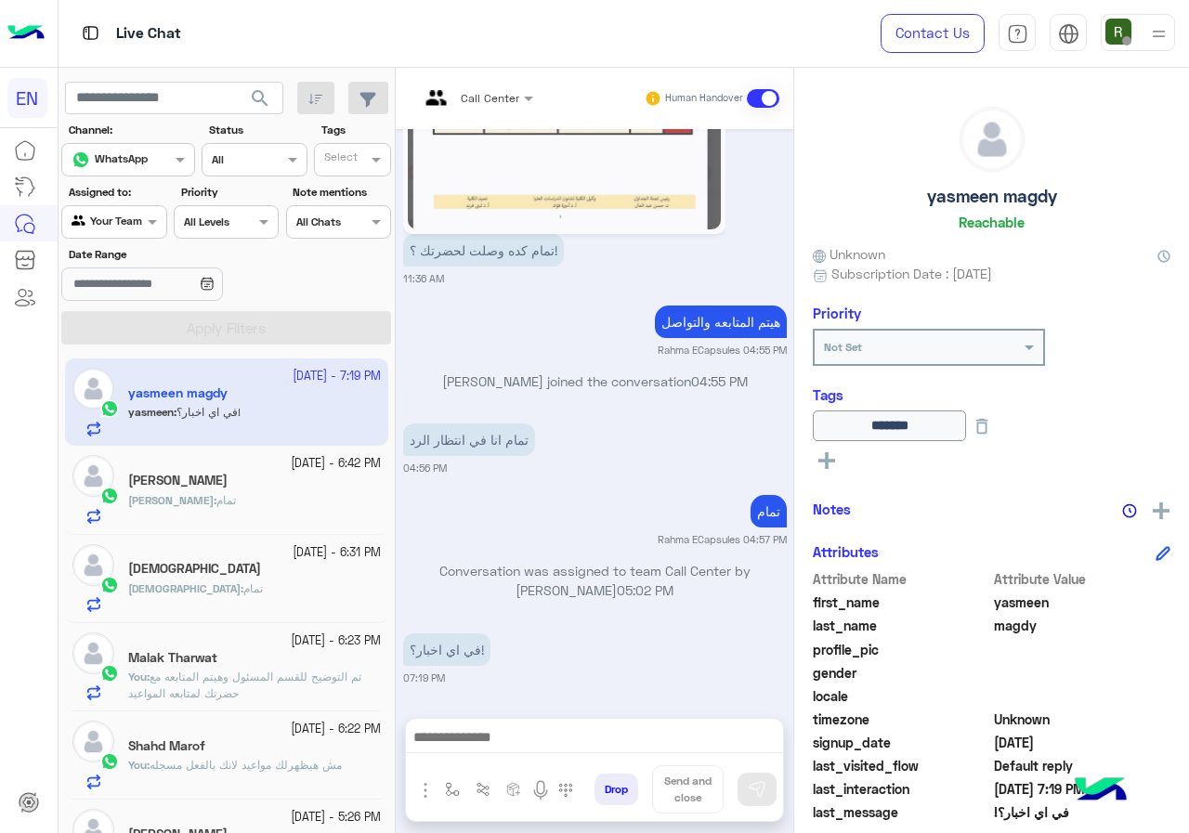
click at [556, 758] on div at bounding box center [594, 742] width 377 height 46
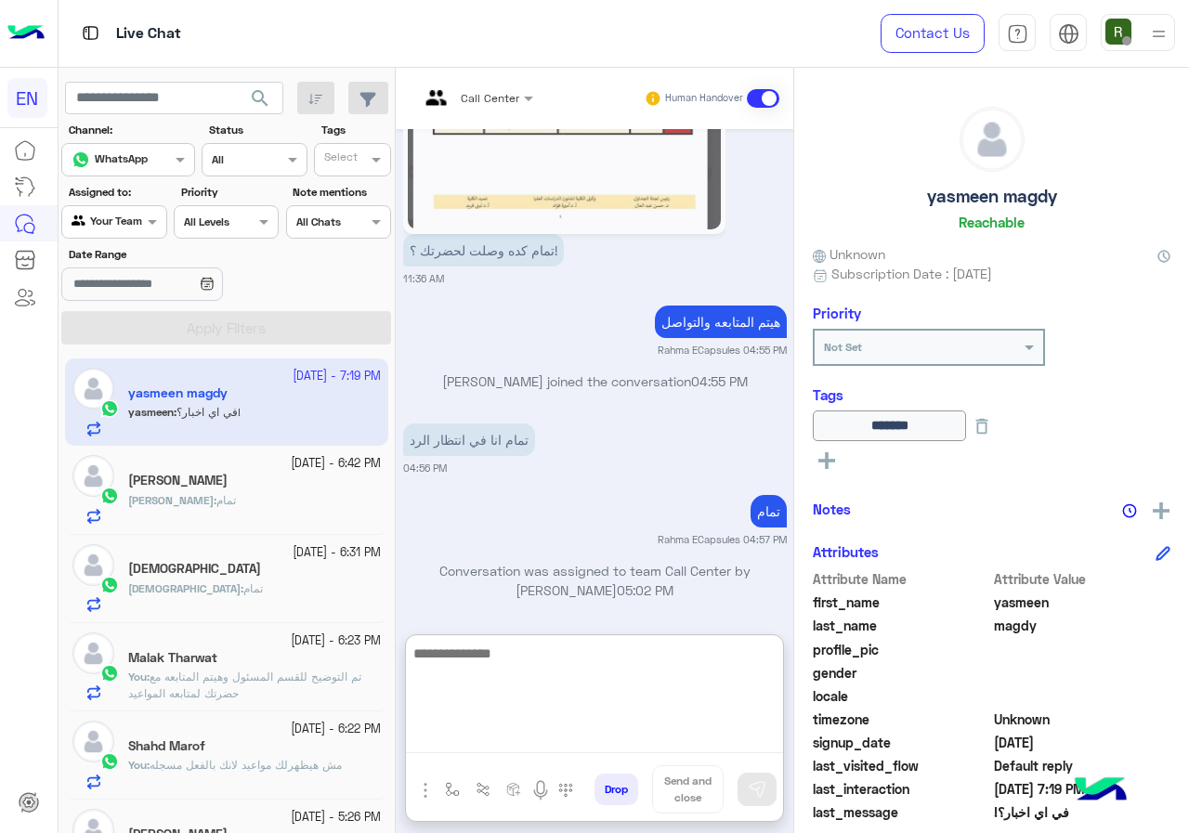
click at [550, 731] on textarea at bounding box center [594, 697] width 377 height 111
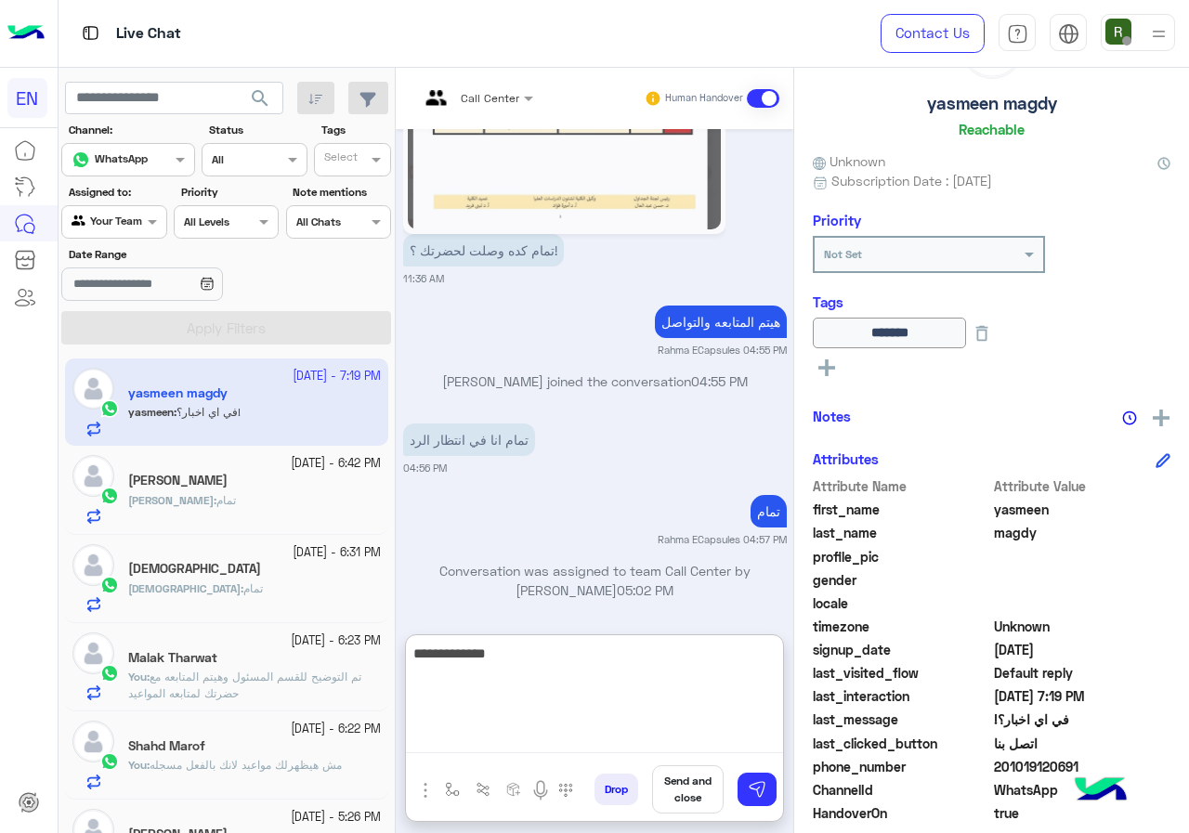
scroll to position [205, 0]
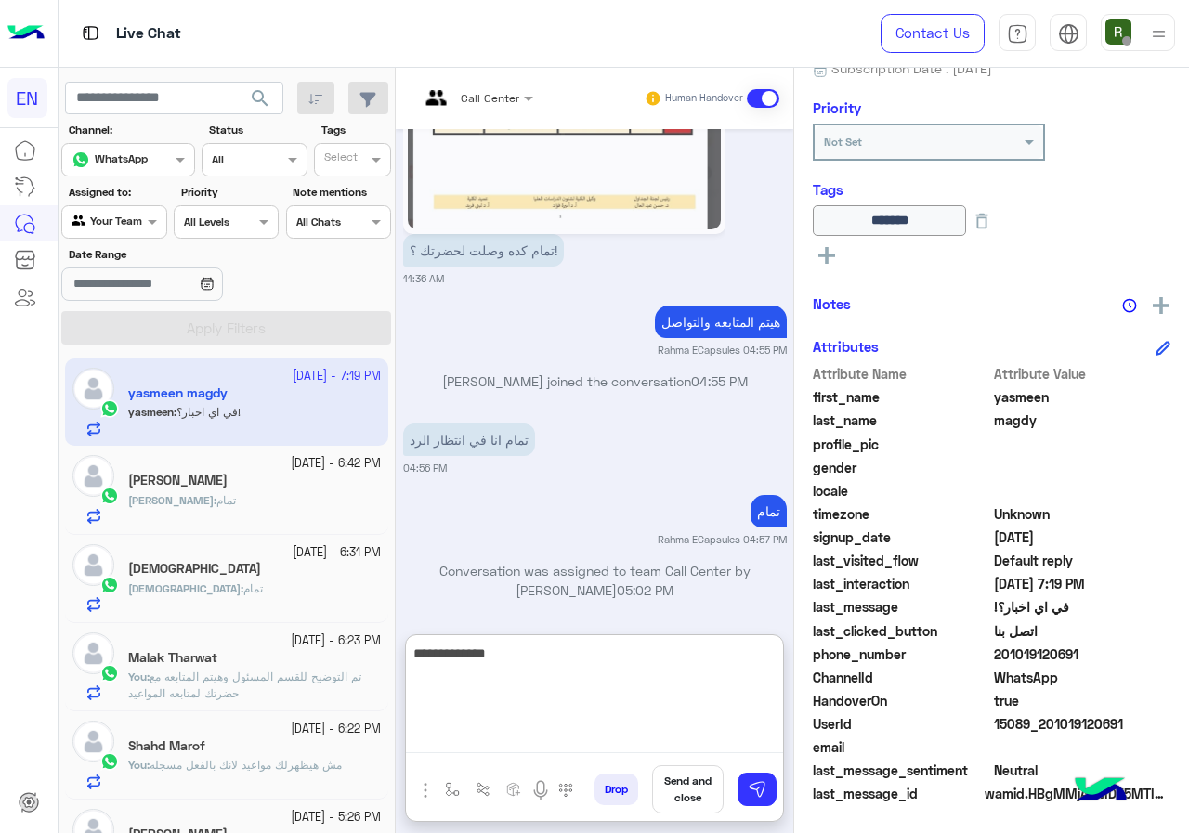
type textarea "**********"
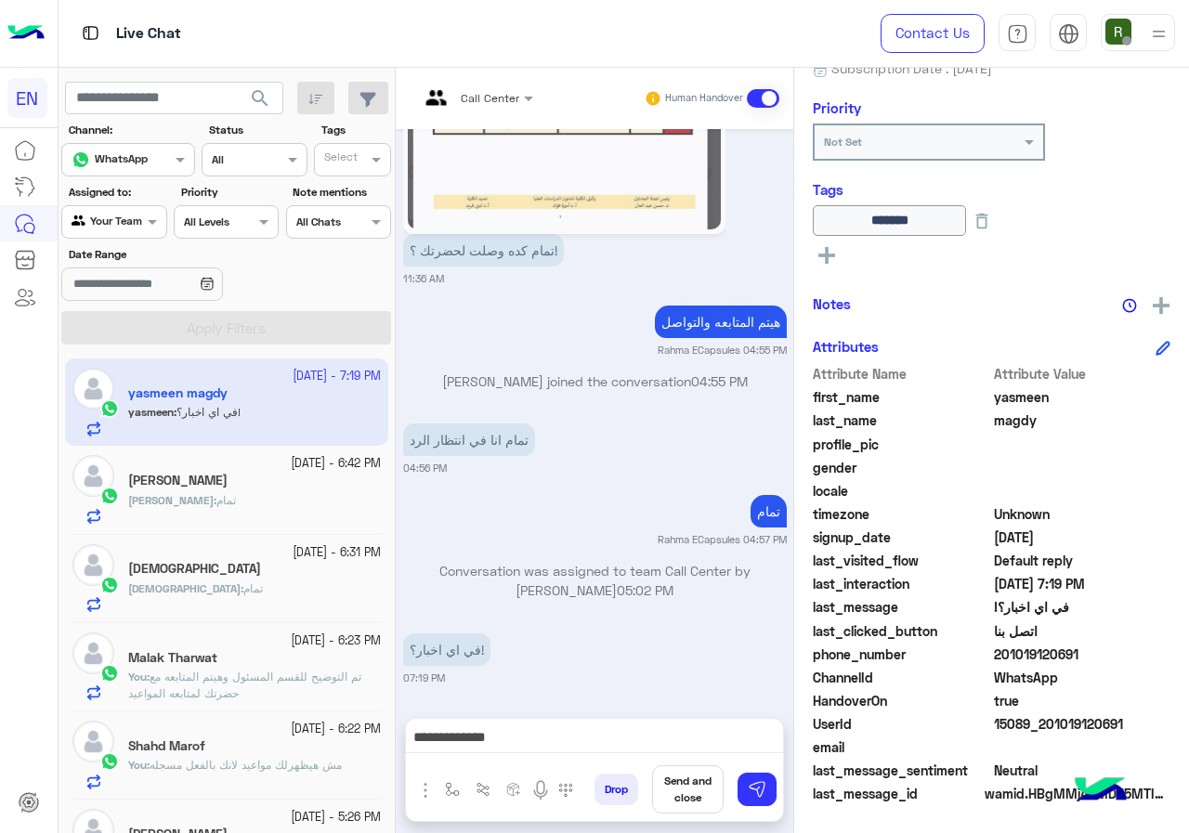
drag, startPoint x: 993, startPoint y: 661, endPoint x: 1076, endPoint y: 660, distance: 82.7
click at [1076, 660] on span "201019120691" at bounding box center [1082, 655] width 177 height 20
click at [1050, 658] on span "201019120691" at bounding box center [1082, 655] width 177 height 20
drag, startPoint x: 999, startPoint y: 654, endPoint x: 1080, endPoint y: 653, distance: 81.8
click at [1080, 653] on span "201019120691" at bounding box center [1082, 655] width 177 height 20
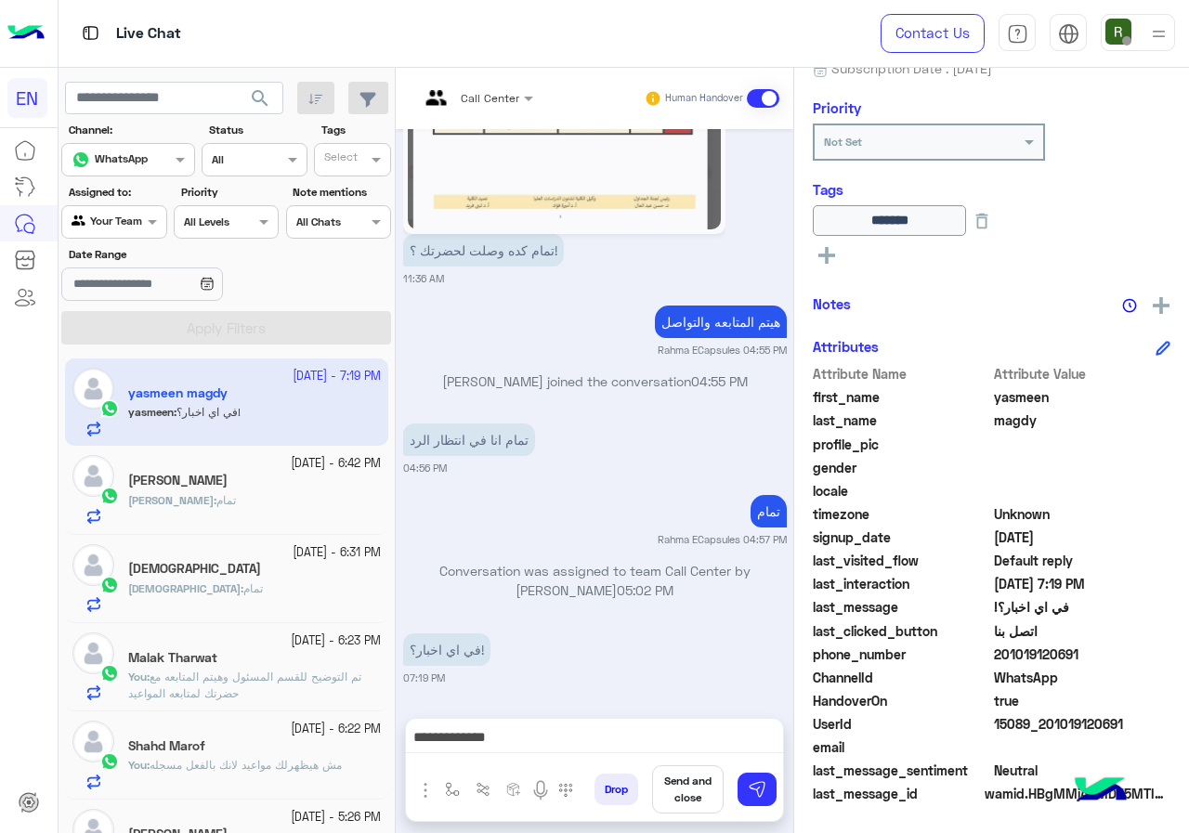
copy span "01019120691"
click at [721, 723] on div "**********" at bounding box center [594, 742] width 377 height 46
click at [721, 733] on textarea "**********" at bounding box center [594, 740] width 377 height 28
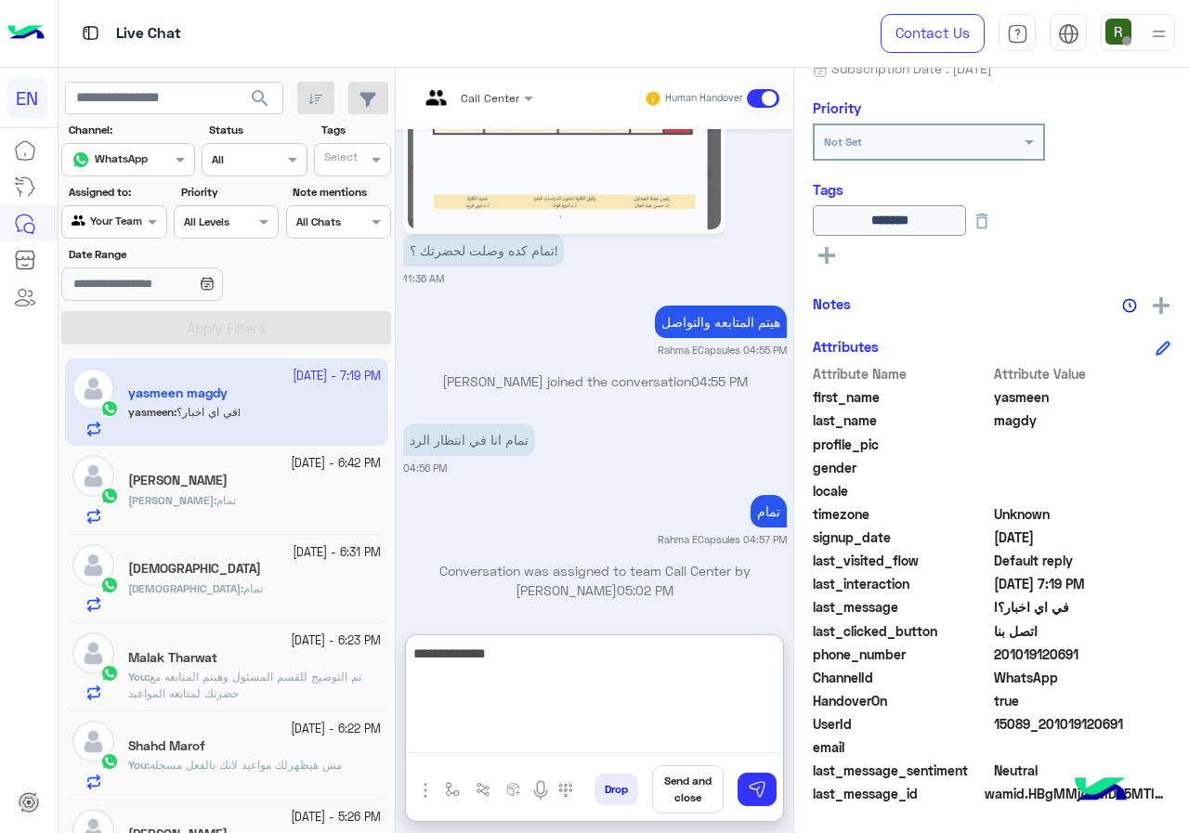
click at [721, 733] on textarea "**********" at bounding box center [594, 697] width 377 height 111
click at [733, 672] on textarea "**********" at bounding box center [594, 697] width 377 height 111
type textarea "*"
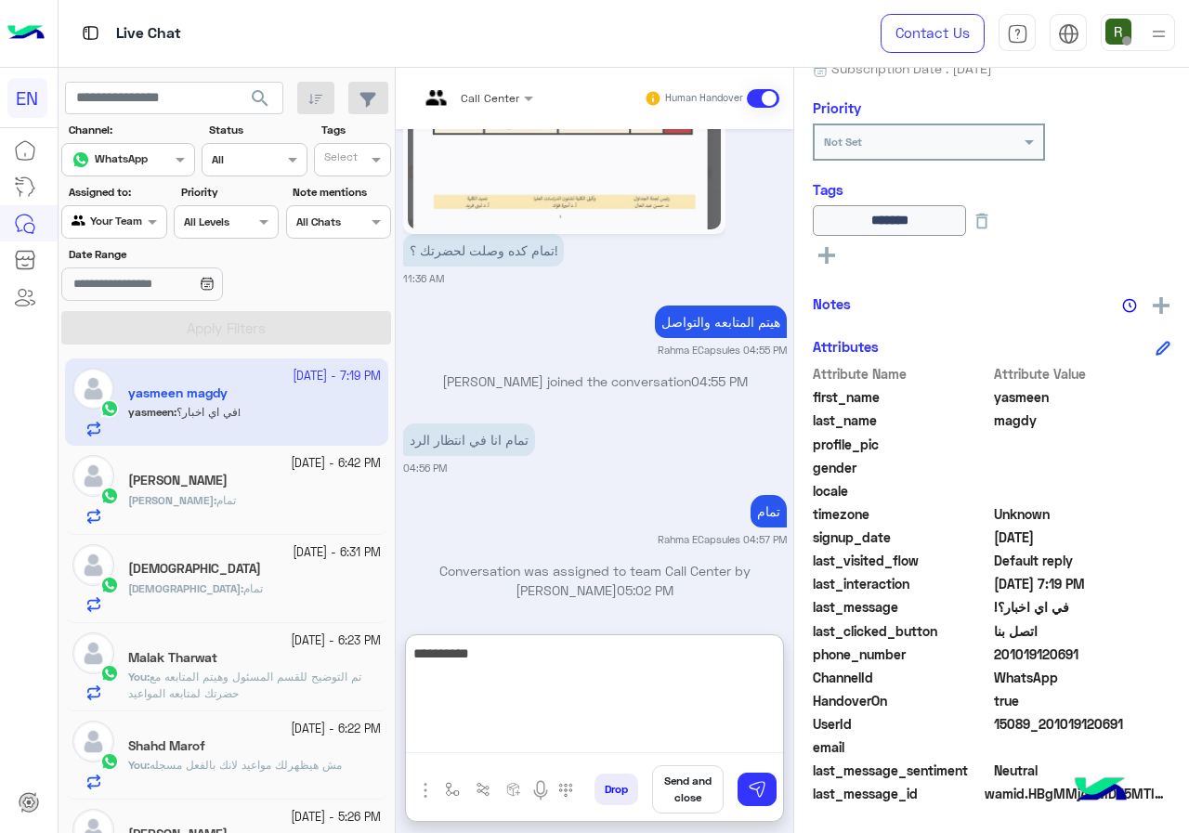
type textarea "**********"
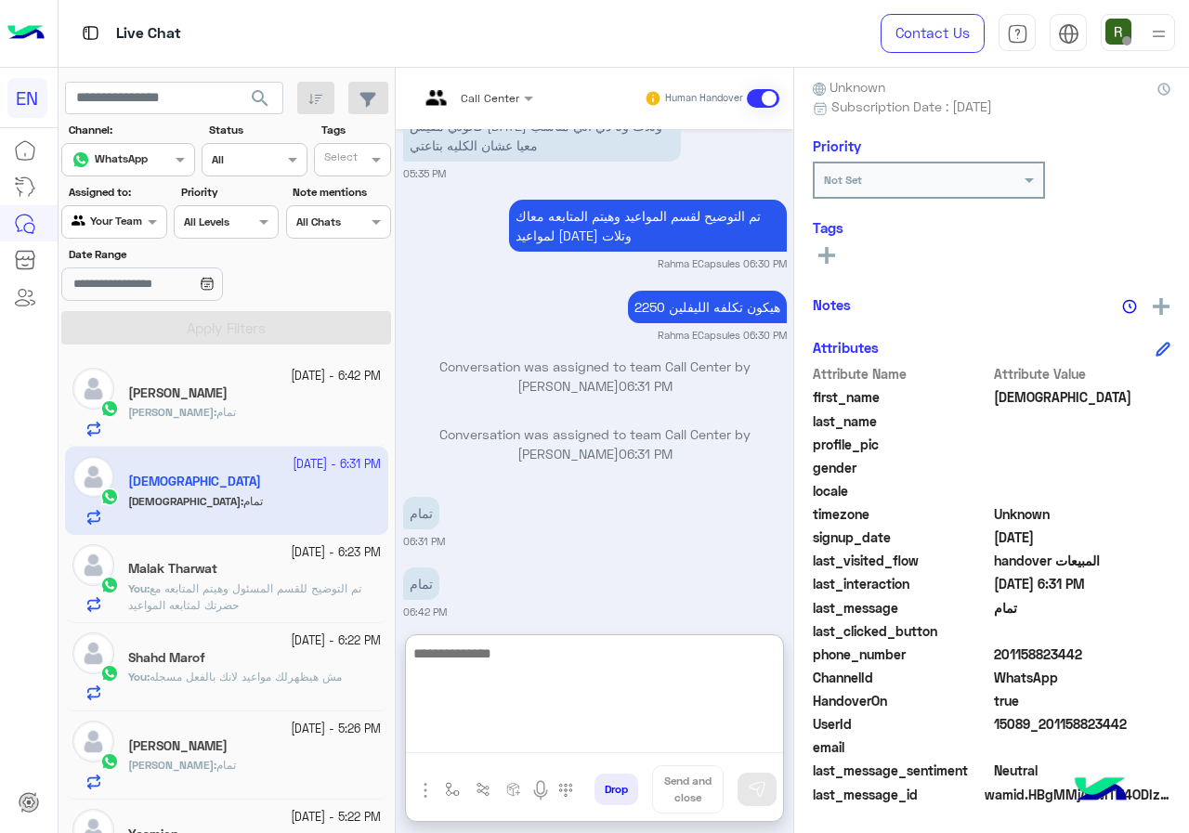
scroll to position [2348, 0]
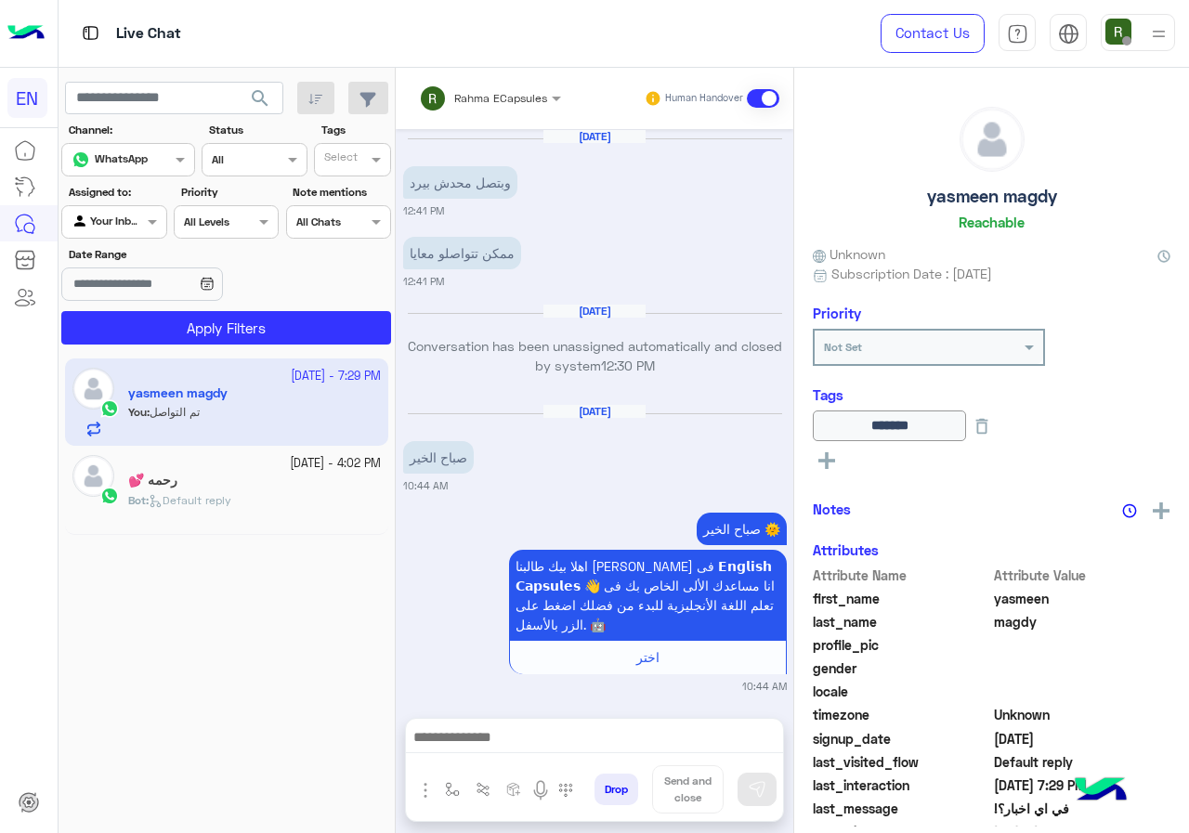
scroll to position [2175, 0]
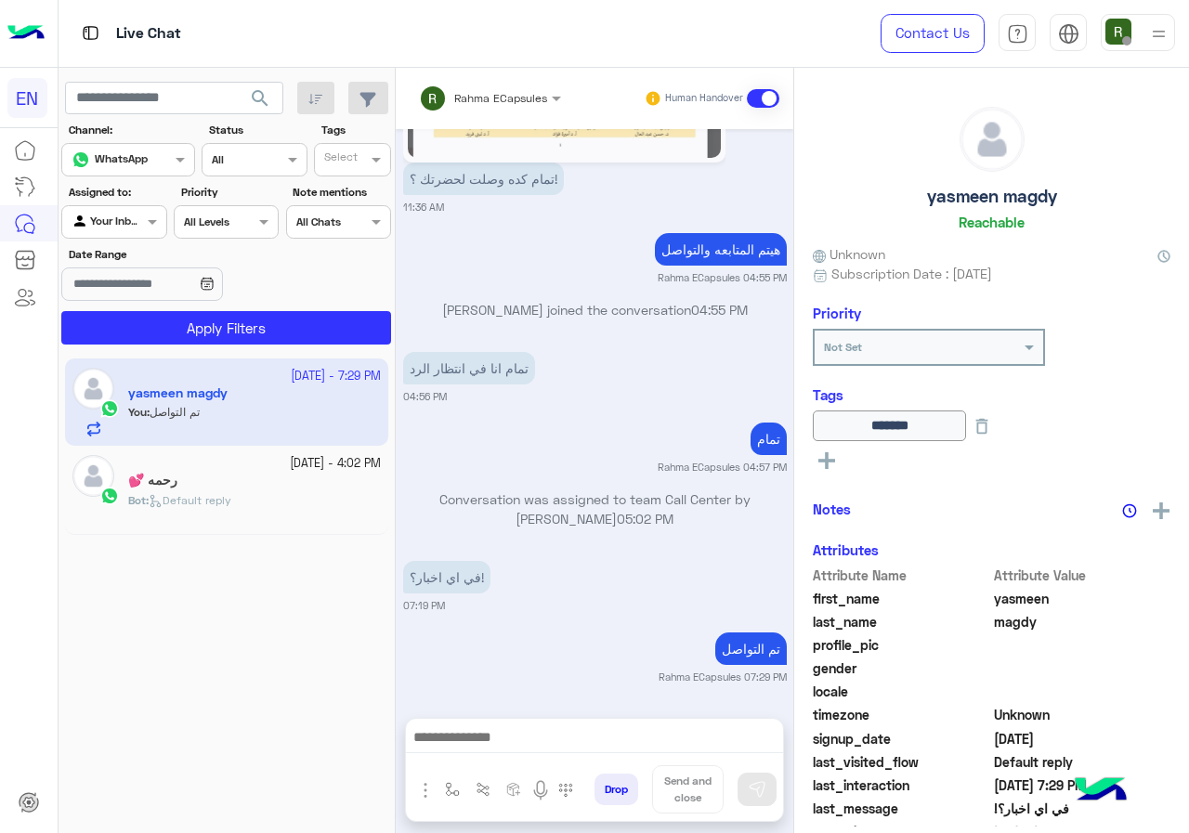
click at [482, 82] on div "Rahma ECapsules" at bounding box center [483, 98] width 128 height 37
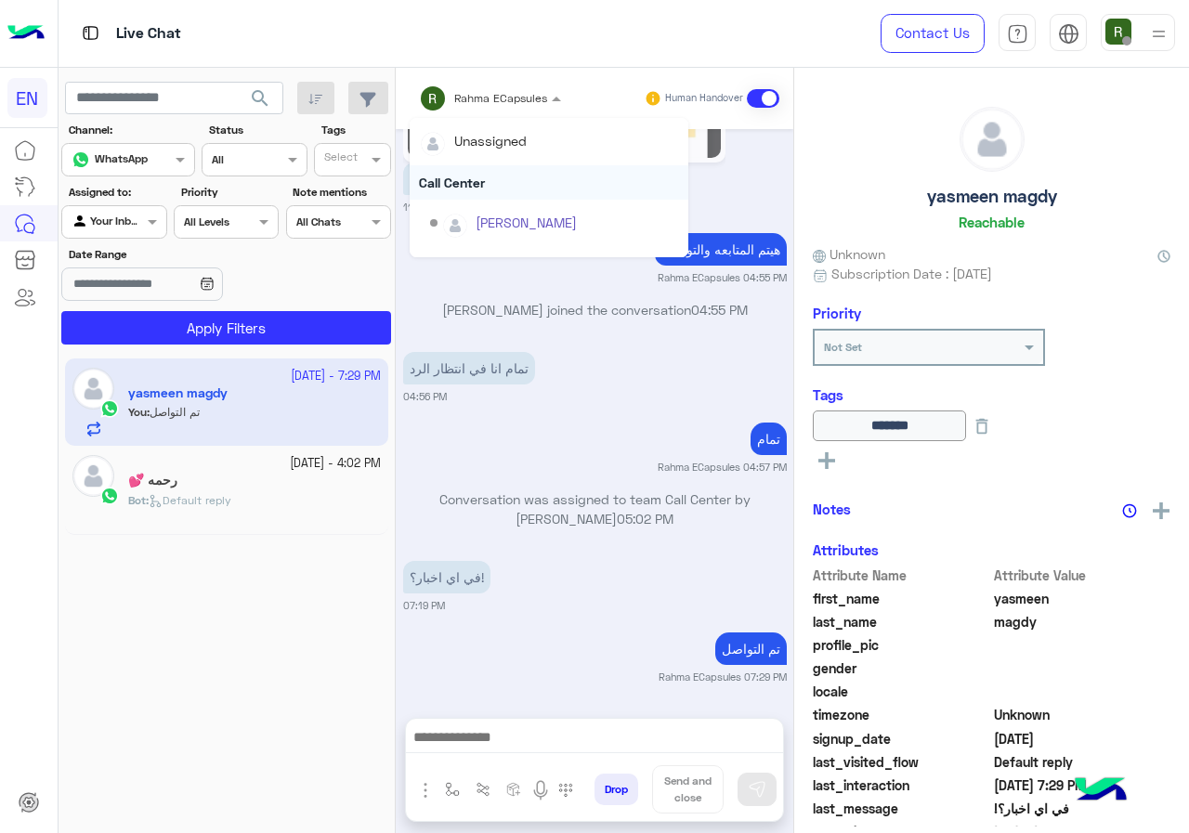
click at [497, 177] on div "Call Center" at bounding box center [549, 182] width 279 height 34
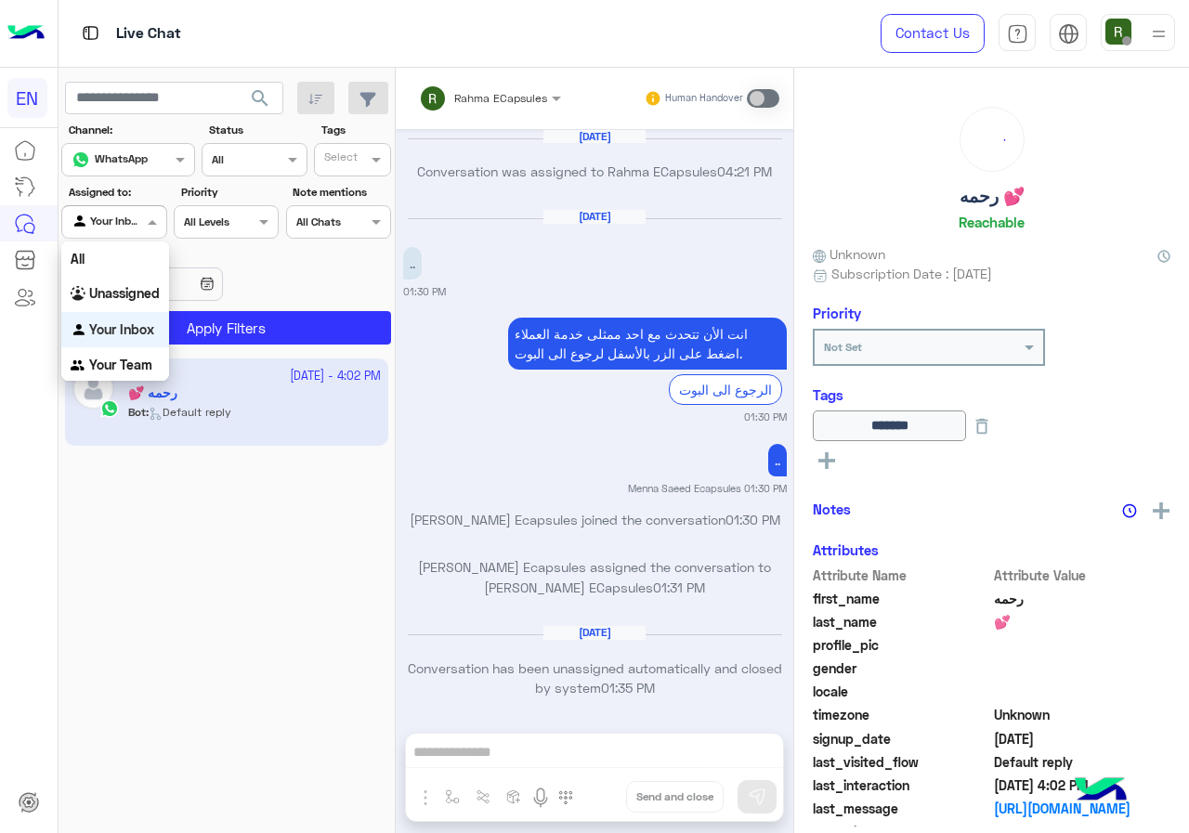
click at [127, 232] on div "Agent Filter Your Inbox" at bounding box center [113, 221] width 105 height 33
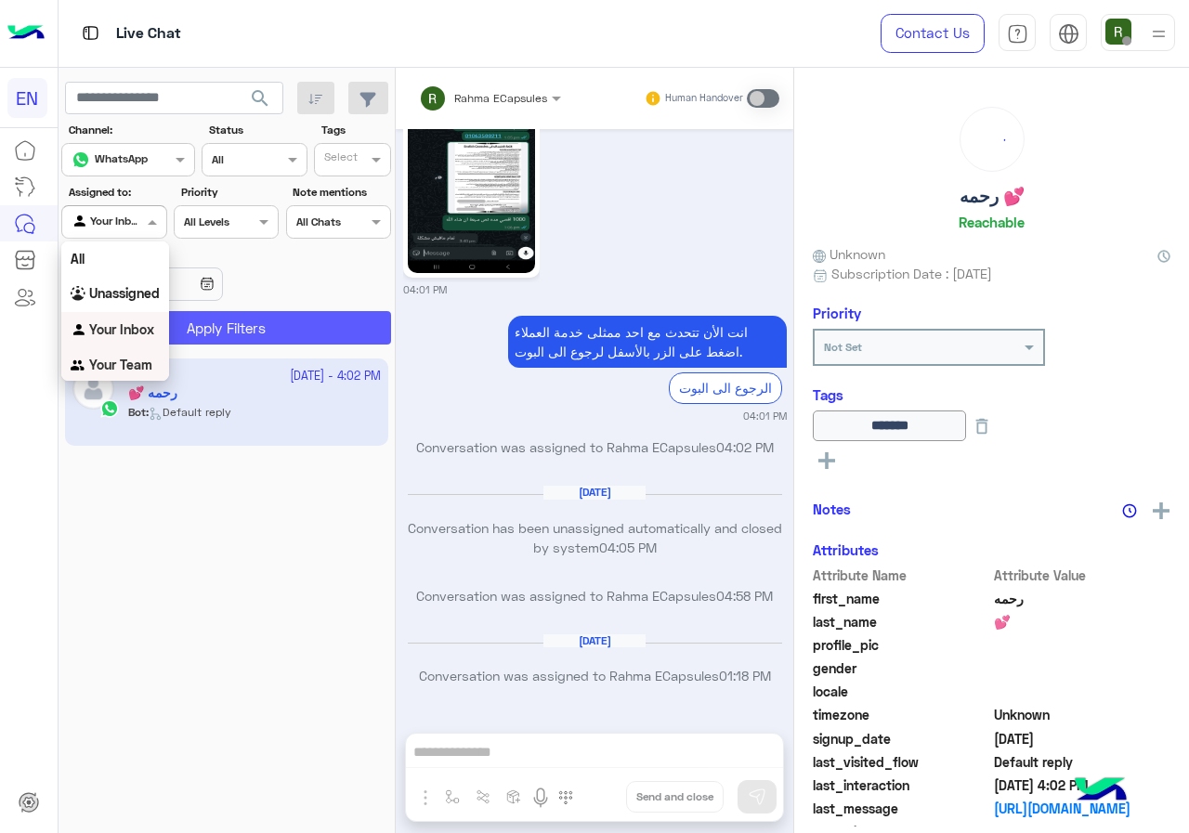
click at [141, 365] on b "Your Team" at bounding box center [120, 365] width 63 height 16
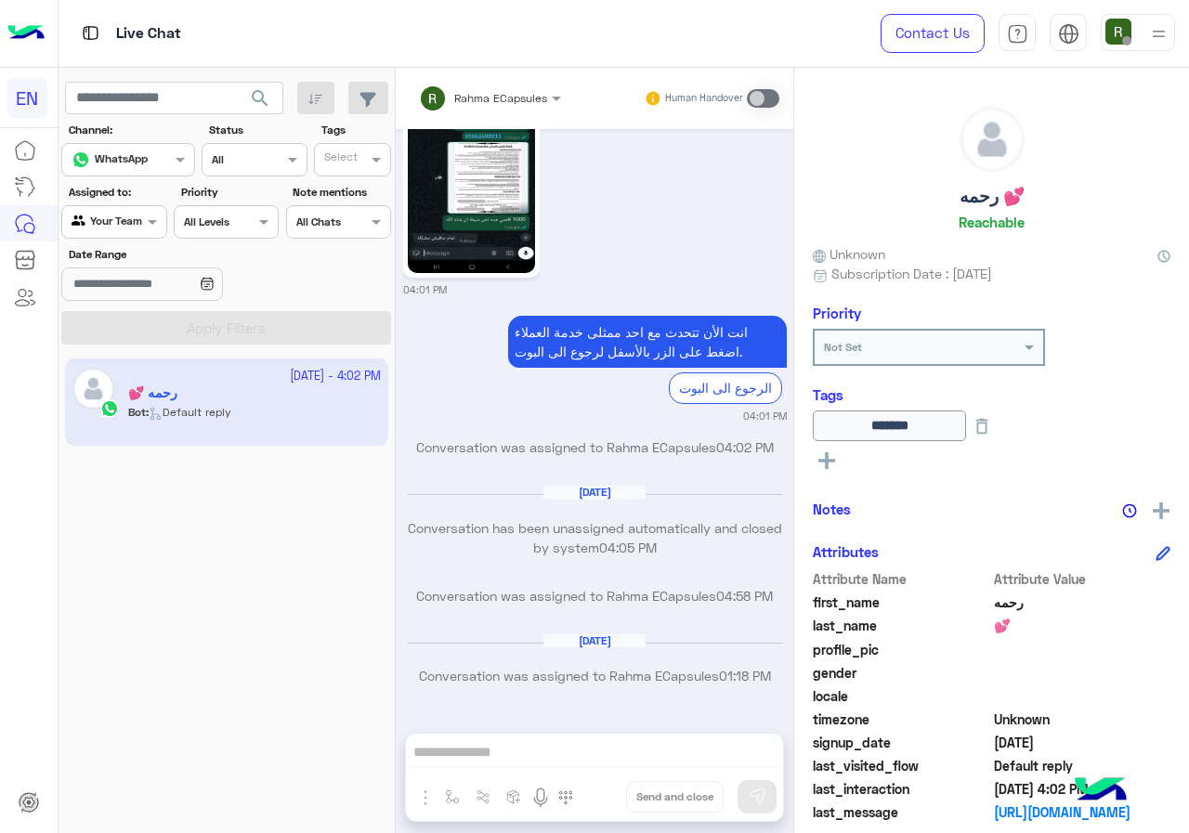
click at [267, 96] on span "search" at bounding box center [260, 98] width 22 height 22
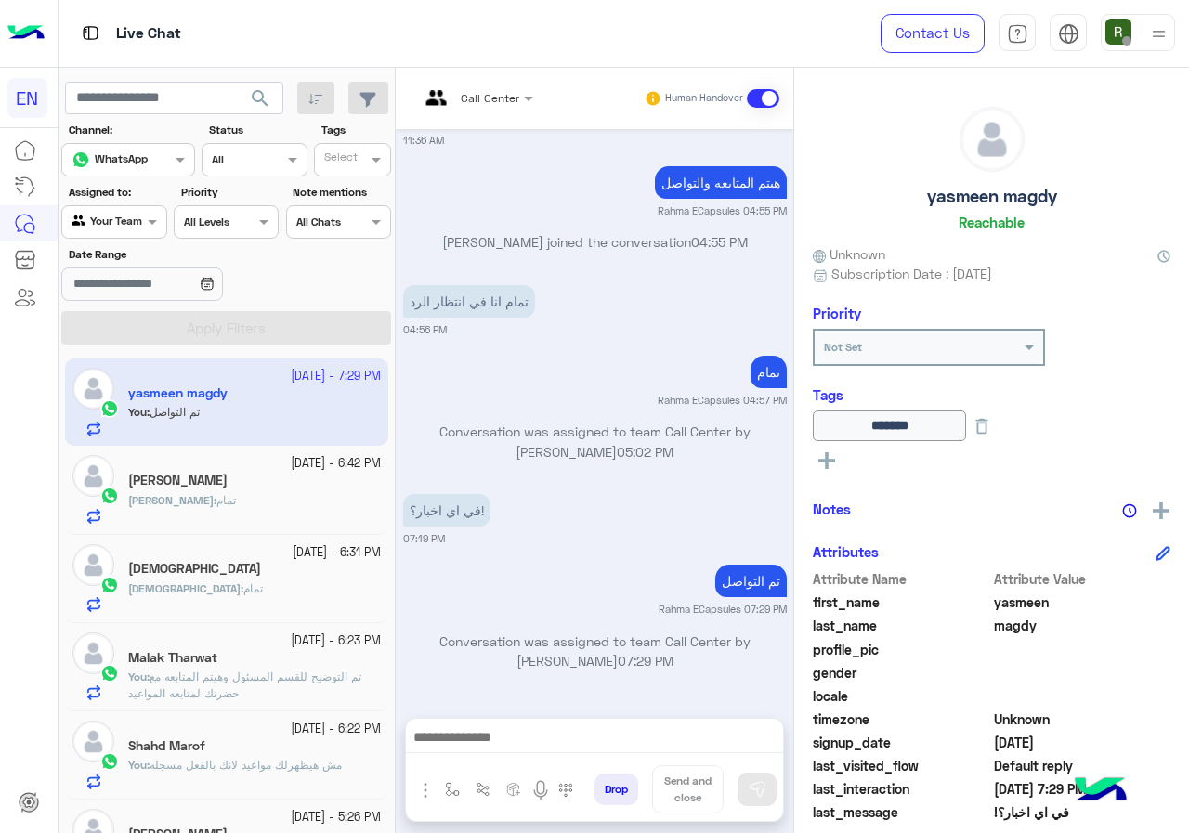
click at [124, 216] on div at bounding box center [113, 220] width 103 height 18
click at [124, 282] on div "Unassigned" at bounding box center [115, 291] width 108 height 36
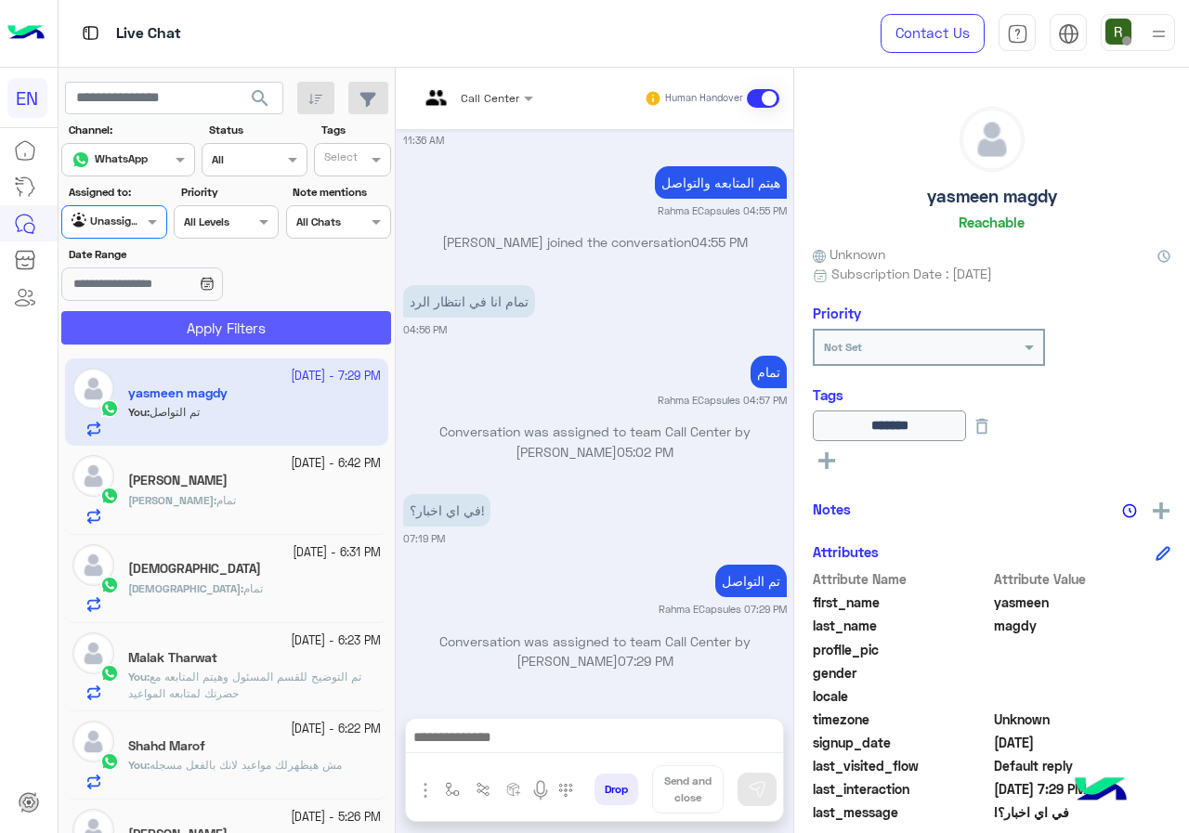
click at [151, 338] on button "Apply Filters" at bounding box center [226, 327] width 330 height 33
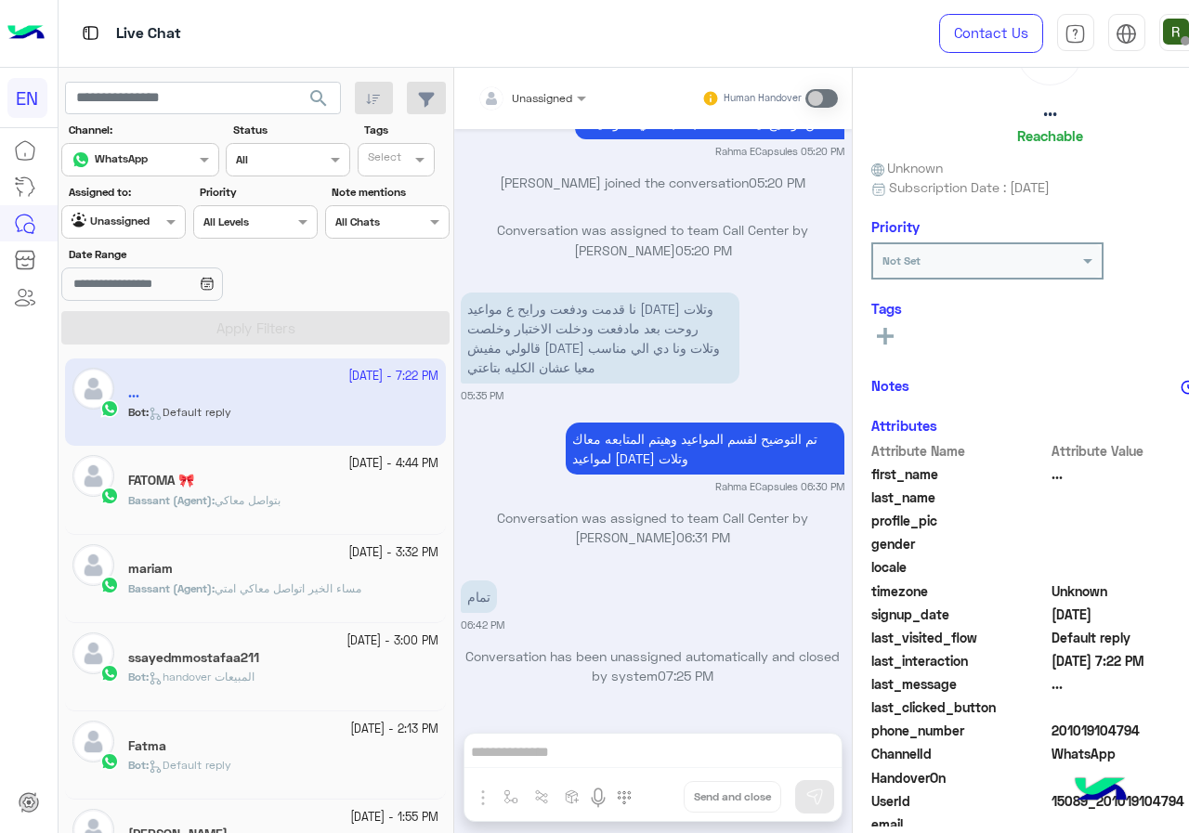
scroll to position [163, 0]
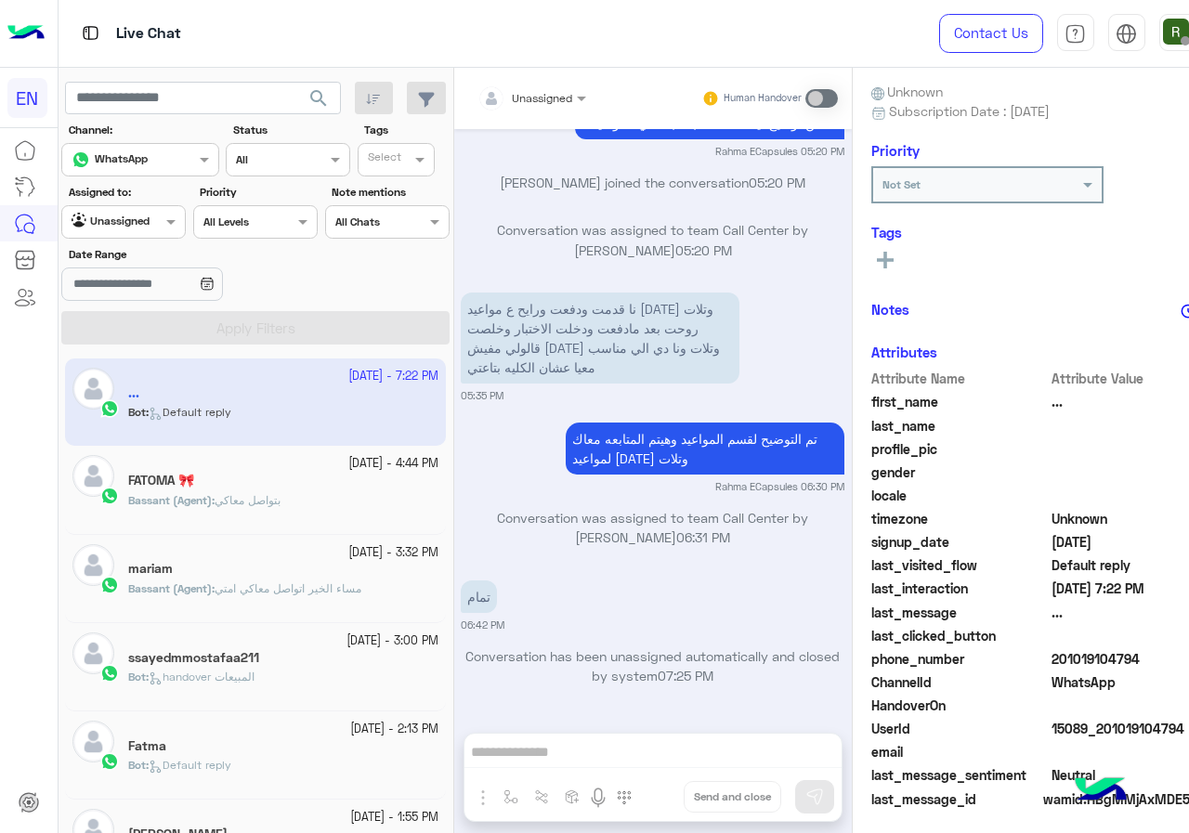
click at [531, 101] on div at bounding box center [532, 95] width 128 height 18
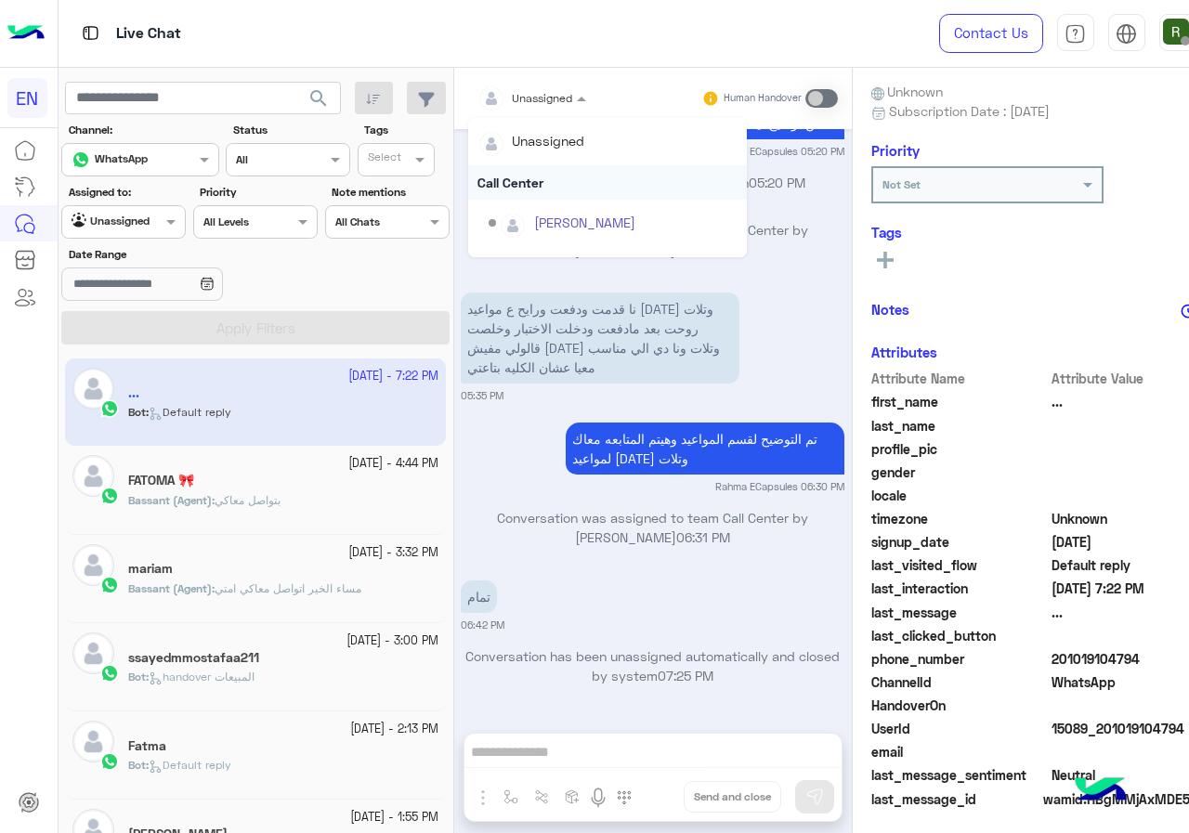
click at [521, 169] on div "Call Center" at bounding box center [607, 182] width 279 height 34
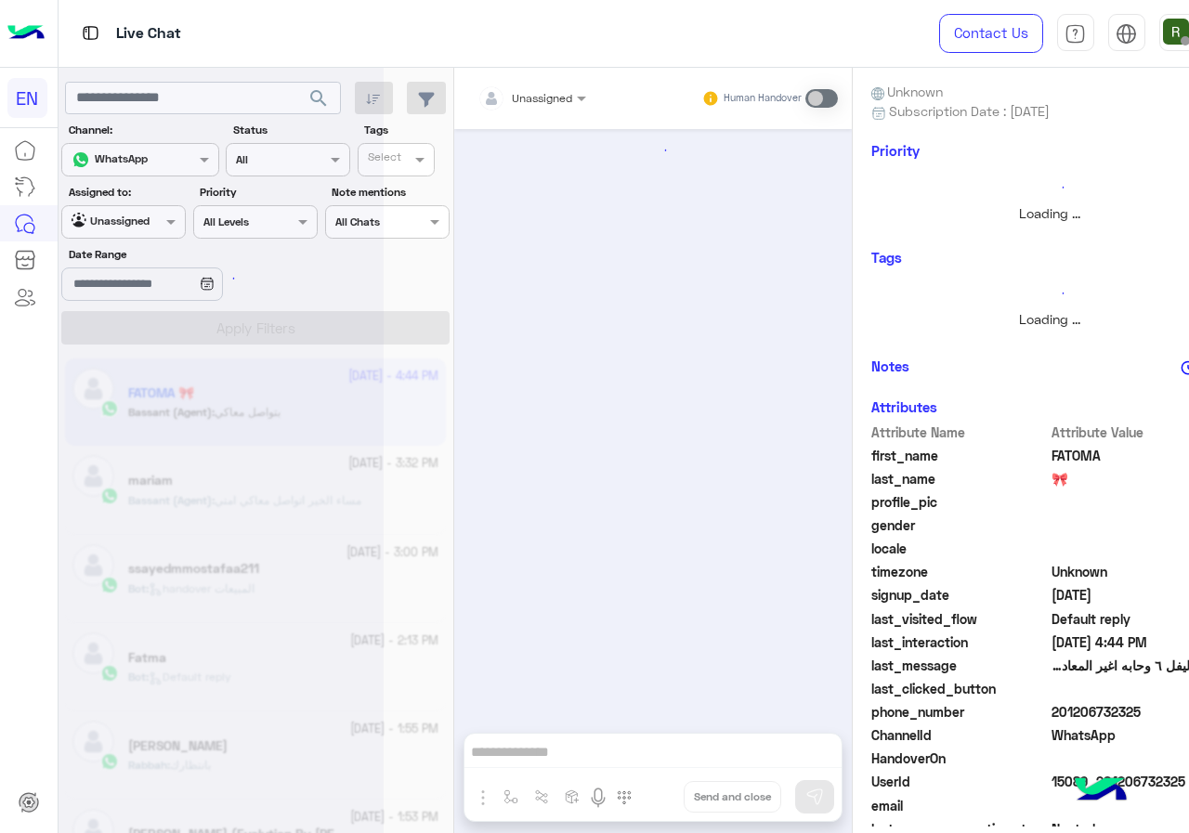
scroll to position [1483, 0]
